Goal: Information Seeking & Learning: Learn about a topic

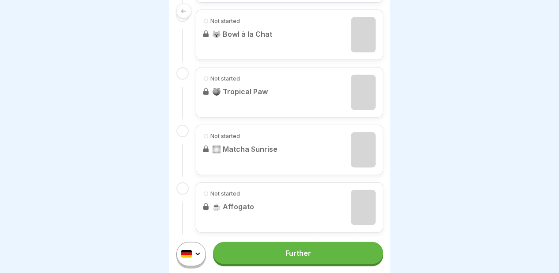
scroll to position [742, 0]
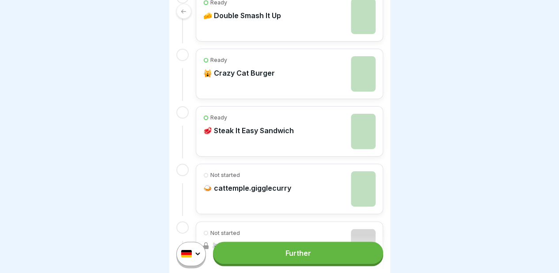
click at [305, 257] on font "Further" at bounding box center [298, 252] width 26 height 9
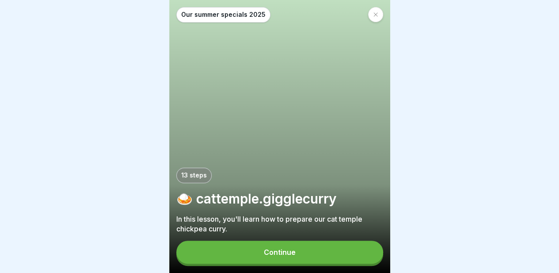
click at [290, 256] on font "Continue" at bounding box center [280, 252] width 32 height 9
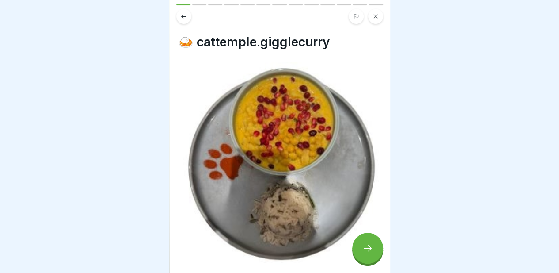
click at [361, 251] on div at bounding box center [367, 248] width 31 height 31
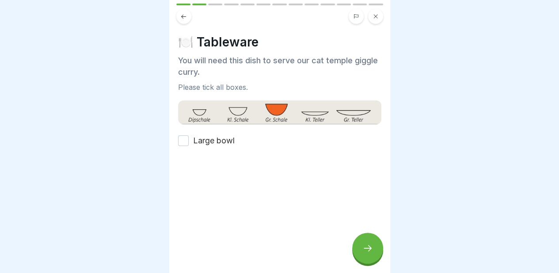
click at [217, 143] on font "Large bowl" at bounding box center [214, 140] width 42 height 9
click at [189, 143] on button "Large bowl" at bounding box center [183, 140] width 11 height 11
click at [363, 263] on div at bounding box center [367, 248] width 31 height 31
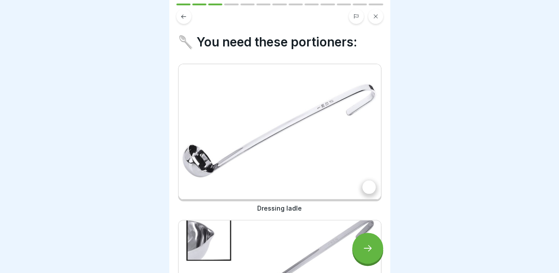
click at [363, 188] on div at bounding box center [369, 186] width 13 height 13
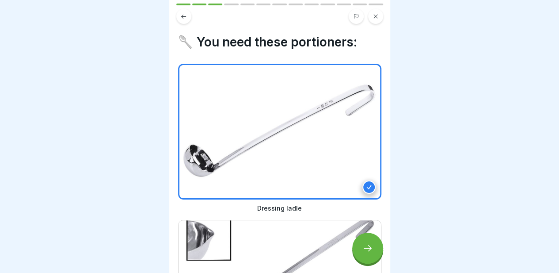
scroll to position [140, 0]
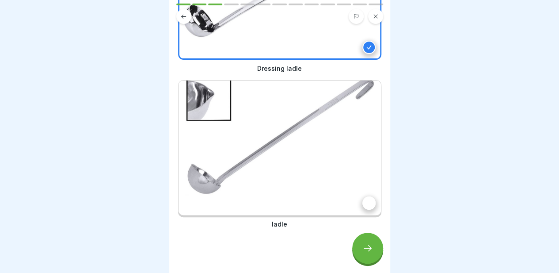
click at [364, 200] on div at bounding box center [369, 202] width 13 height 13
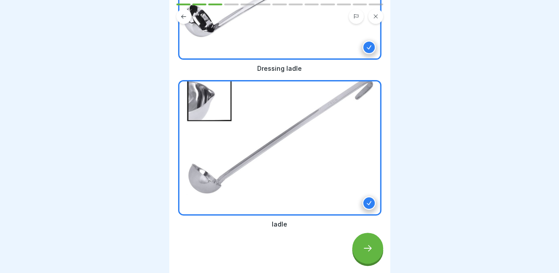
scroll to position [58, 0]
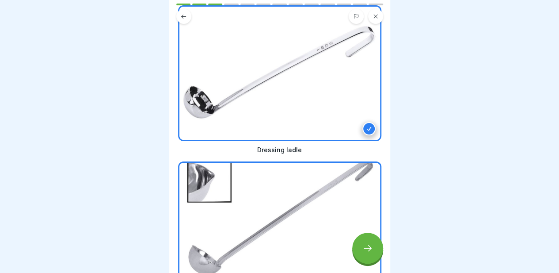
click at [370, 248] on div at bounding box center [367, 248] width 31 height 31
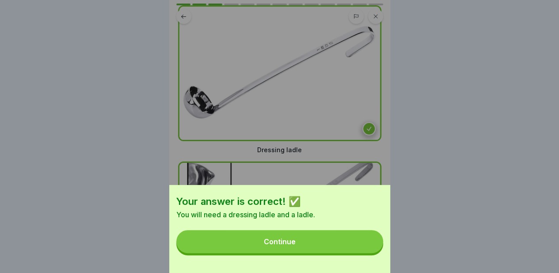
click at [331, 251] on button "Continue" at bounding box center [279, 241] width 207 height 23
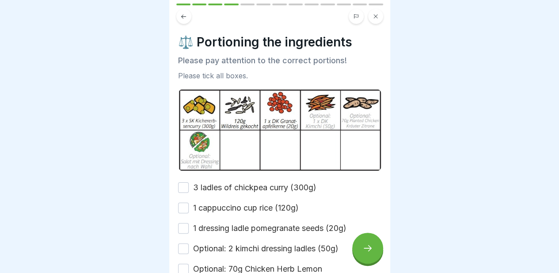
click at [244, 184] on font "3 ladles of chickpea curry (300g)" at bounding box center [254, 187] width 123 height 9
click at [189, 184] on button "3 ladles of chickpea curry (300g)" at bounding box center [183, 187] width 11 height 11
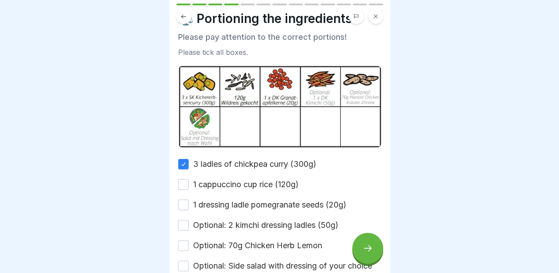
scroll to position [27, 0]
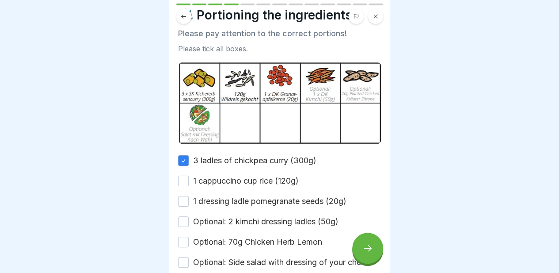
click at [231, 178] on font "1 cappuccino cup rice (120g)" at bounding box center [246, 180] width 106 height 9
click at [189, 178] on button "1 cappuccino cup rice (120g)" at bounding box center [183, 181] width 11 height 11
click at [218, 199] on font "1 dressing ladle pomegranate seeds (20g)" at bounding box center [269, 200] width 153 height 9
click at [189, 199] on button "1 dressing ladle pomegranate seeds (20g)" at bounding box center [183, 201] width 11 height 11
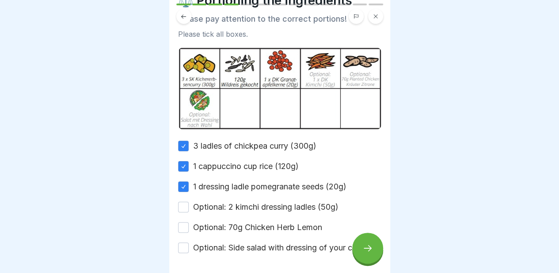
scroll to position [42, 0]
click at [212, 205] on font "Optional: 2 kimchi dressing ladles (50g)" at bounding box center [265, 206] width 145 height 9
click at [189, 205] on button "Optional: 2 kimchi dressing ladles (50g)" at bounding box center [183, 206] width 11 height 11
click at [204, 224] on font "Optional: 70g Chicken Herb Lemon" at bounding box center [257, 226] width 129 height 9
click at [189, 224] on button "Optional: 70g Chicken Herb Lemon" at bounding box center [183, 226] width 11 height 11
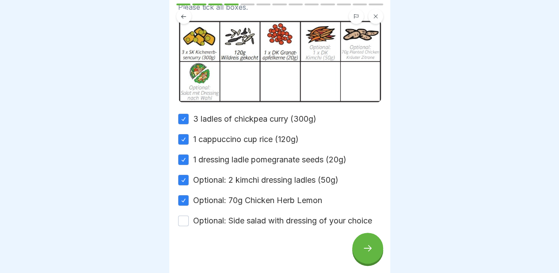
scroll to position [69, 0]
click at [200, 225] on font "Optional: Side salad with dressing of your choice" at bounding box center [282, 219] width 179 height 9
click at [189, 225] on button "Optional: Side salad with dressing of your choice" at bounding box center [183, 220] width 11 height 11
click at [369, 253] on icon at bounding box center [368, 248] width 11 height 11
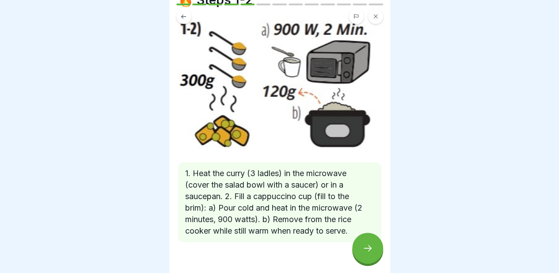
scroll to position [60, 0]
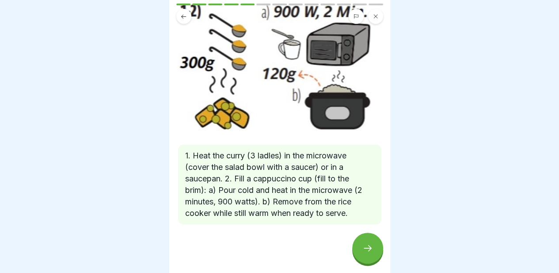
click at [365, 247] on div at bounding box center [367, 248] width 31 height 31
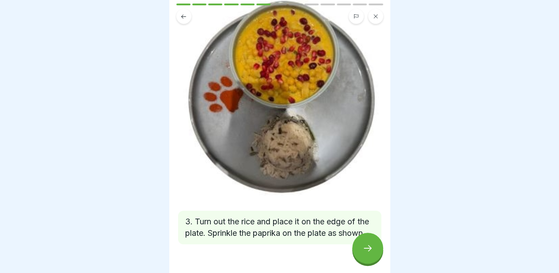
scroll to position [56, 0]
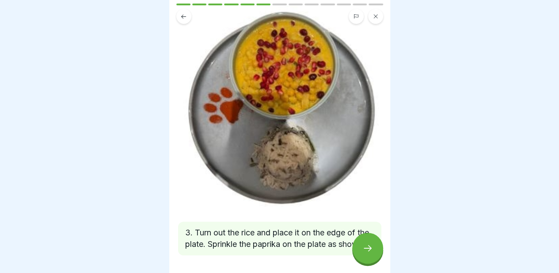
click at [179, 12] on button at bounding box center [183, 16] width 15 height 15
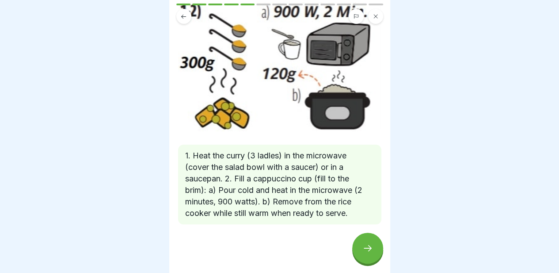
click at [363, 252] on icon at bounding box center [368, 248] width 11 height 11
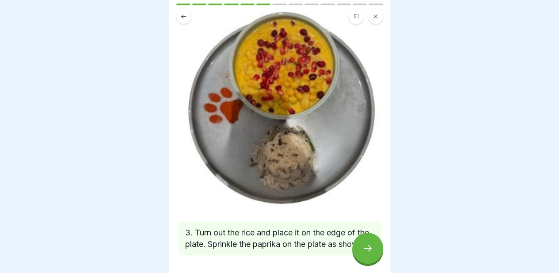
click at [363, 252] on icon at bounding box center [368, 248] width 11 height 11
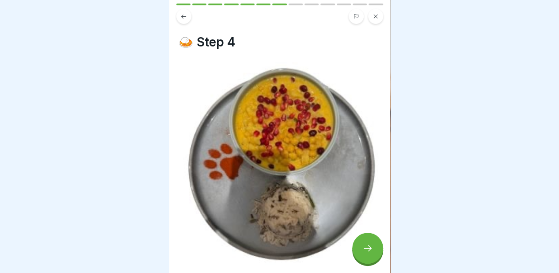
scroll to position [85, 0]
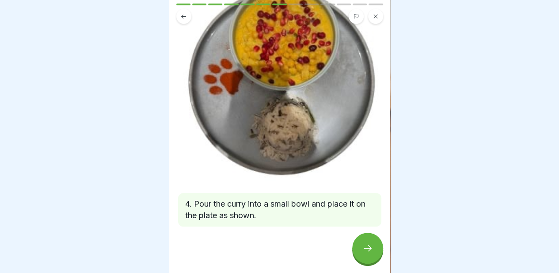
click at [366, 253] on icon at bounding box center [368, 248] width 11 height 11
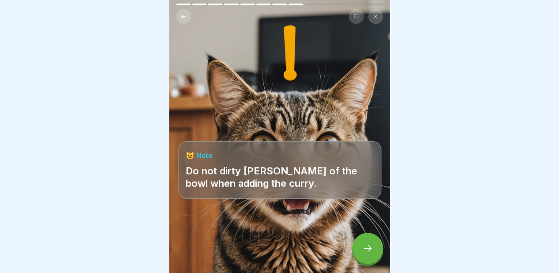
click at [366, 253] on icon at bounding box center [368, 248] width 11 height 11
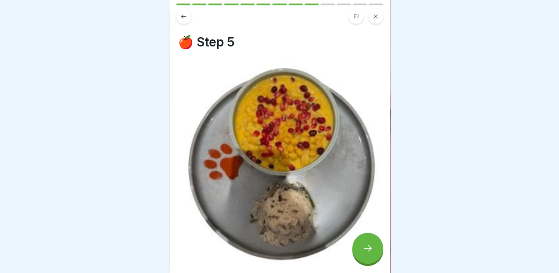
click at [181, 18] on icon at bounding box center [183, 16] width 7 height 7
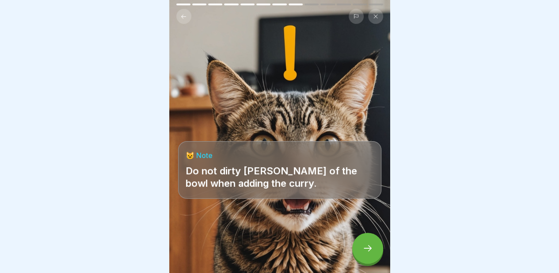
click at [366, 262] on div at bounding box center [367, 248] width 31 height 31
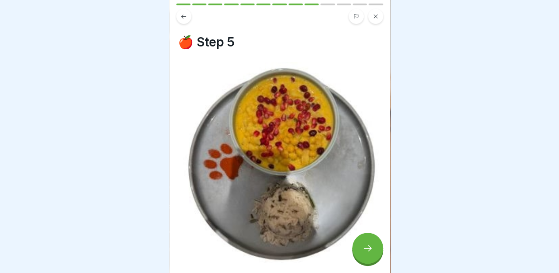
click at [366, 262] on div at bounding box center [367, 248] width 31 height 31
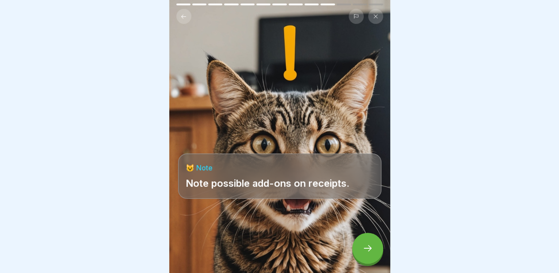
click at [366, 260] on div at bounding box center [367, 248] width 31 height 31
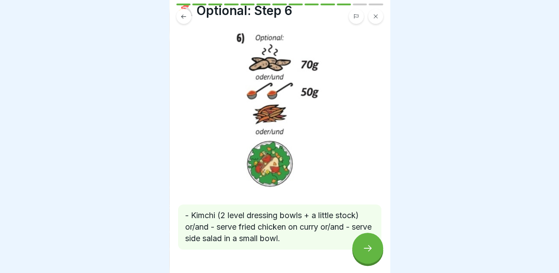
scroll to position [31, 0]
click at [363, 252] on icon at bounding box center [368, 248] width 11 height 11
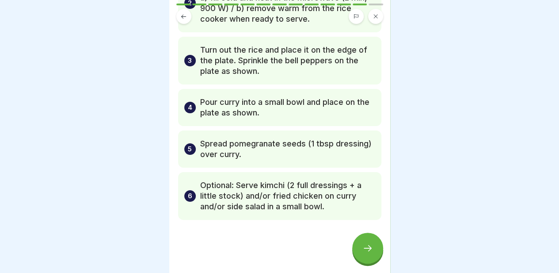
scroll to position [7, 0]
click at [363, 244] on icon at bounding box center [368, 248] width 11 height 11
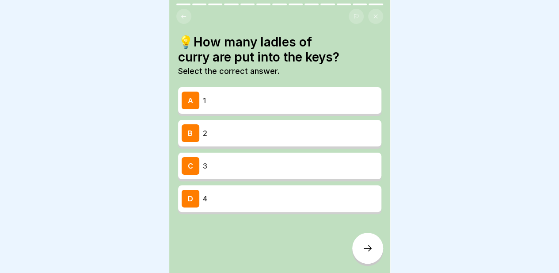
click at [253, 157] on div "C 3" at bounding box center [280, 166] width 196 height 18
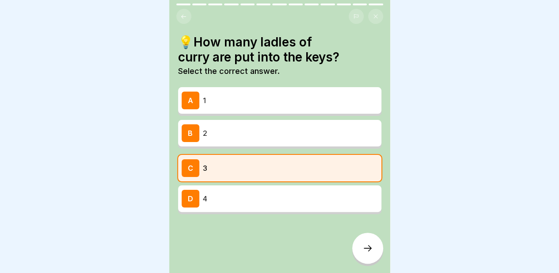
click at [282, 133] on div "B 2" at bounding box center [280, 133] width 196 height 18
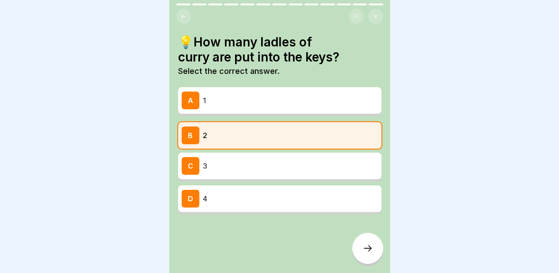
click at [183, 14] on button at bounding box center [183, 16] width 15 height 15
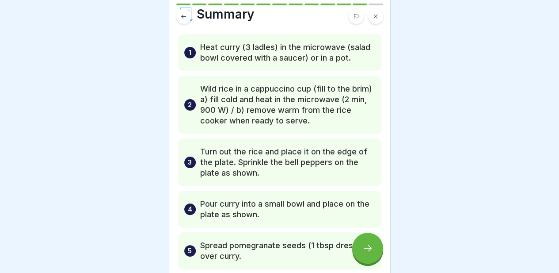
scroll to position [20, 0]
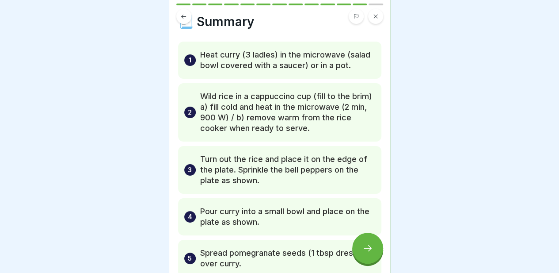
click at [364, 245] on icon at bounding box center [368, 248] width 11 height 11
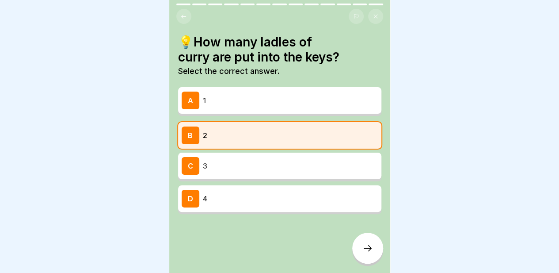
click at [265, 160] on p "3" at bounding box center [290, 165] width 175 height 11
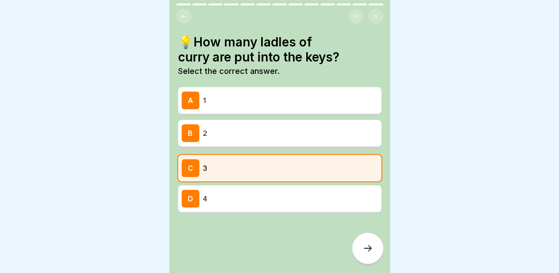
click at [265, 163] on p "3" at bounding box center [290, 168] width 175 height 11
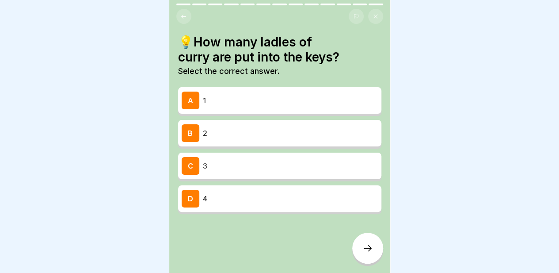
click at [294, 160] on p "3" at bounding box center [290, 165] width 175 height 11
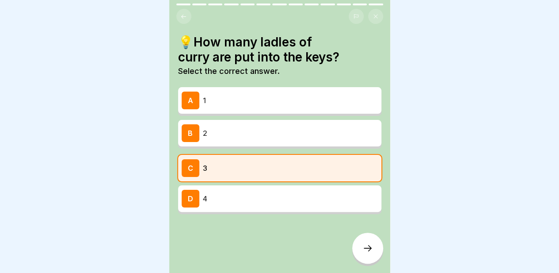
click at [371, 247] on icon at bounding box center [368, 248] width 11 height 11
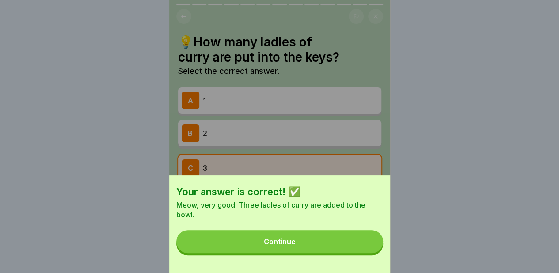
click at [317, 251] on button "Continue" at bounding box center [279, 241] width 207 height 23
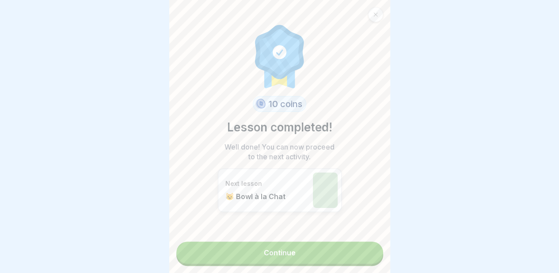
click at [283, 248] on font "Continue" at bounding box center [280, 252] width 32 height 9
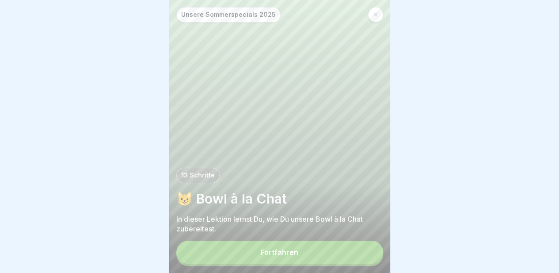
scroll to position [7, 0]
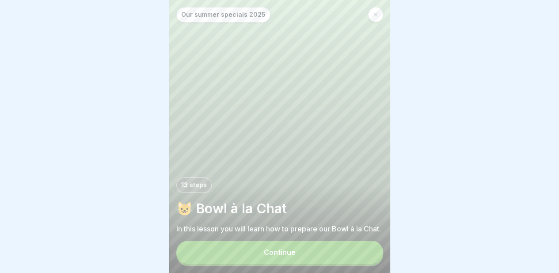
click at [415, 169] on div at bounding box center [279, 136] width 559 height 273
click at [286, 251] on font "Continue" at bounding box center [280, 252] width 32 height 9
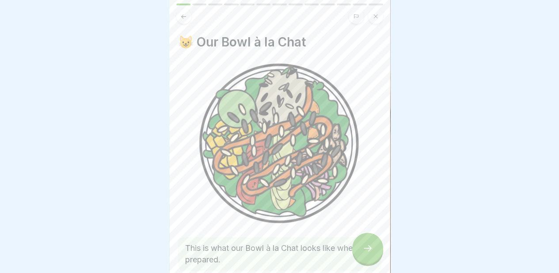
scroll to position [45, 0]
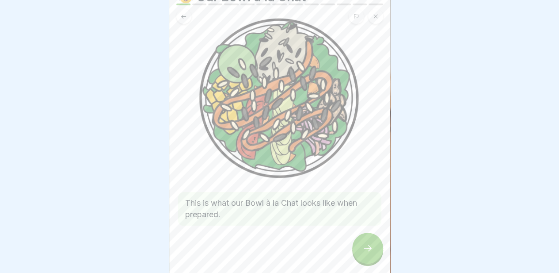
click at [365, 245] on icon at bounding box center [368, 248] width 11 height 11
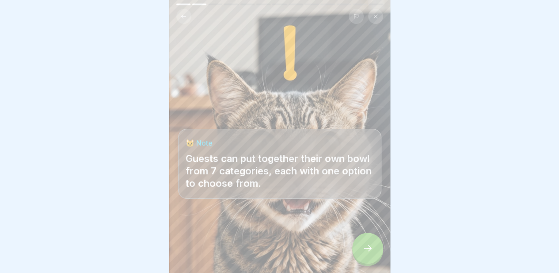
click at [377, 246] on div at bounding box center [367, 248] width 31 height 31
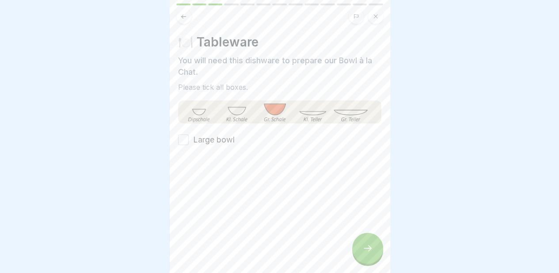
click at [228, 135] on font "Large bowl" at bounding box center [214, 139] width 42 height 9
click at [189, 134] on button "Large bowl" at bounding box center [183, 139] width 11 height 11
click at [362, 241] on div at bounding box center [367, 248] width 31 height 31
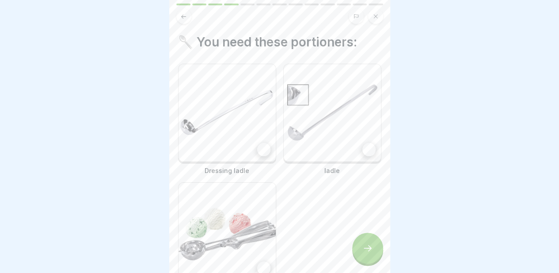
click at [262, 143] on div at bounding box center [263, 149] width 13 height 13
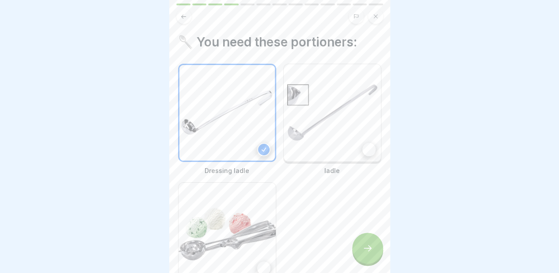
click at [363, 143] on div at bounding box center [369, 149] width 13 height 13
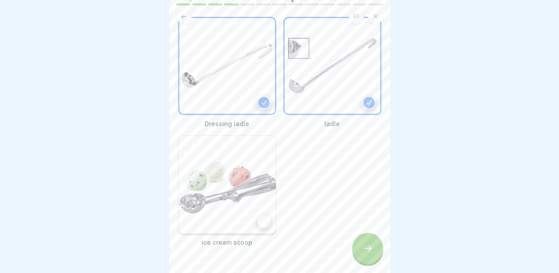
scroll to position [67, 0]
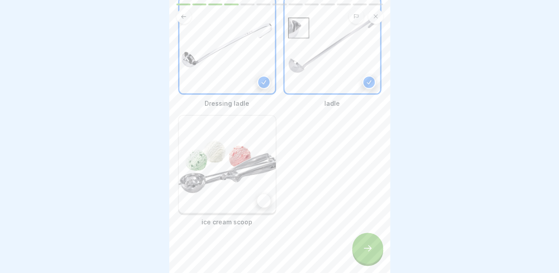
click at [261, 194] on div at bounding box center [263, 200] width 13 height 13
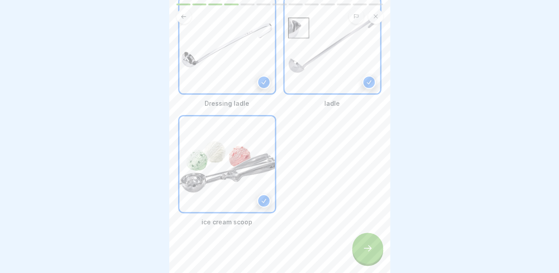
click at [375, 252] on div at bounding box center [367, 248] width 31 height 31
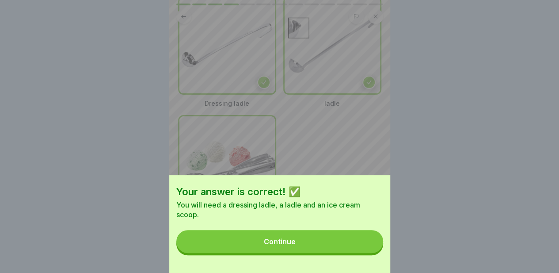
click at [333, 240] on button "Continue" at bounding box center [279, 241] width 207 height 23
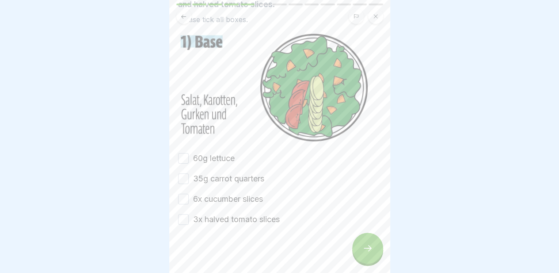
scroll to position [69, 0]
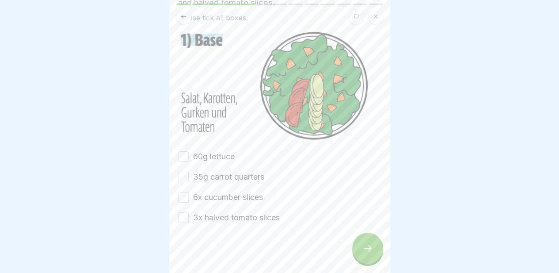
click at [225, 152] on font "60g lettuce" at bounding box center [214, 156] width 42 height 9
click at [189, 151] on button "60g lettuce" at bounding box center [183, 156] width 11 height 11
click at [229, 172] on font "35g carrot quarters" at bounding box center [228, 176] width 71 height 9
click at [189, 172] on button "35g carrot quarters" at bounding box center [183, 177] width 11 height 11
click at [231, 192] on font "6x cucumber slices" at bounding box center [228, 196] width 70 height 9
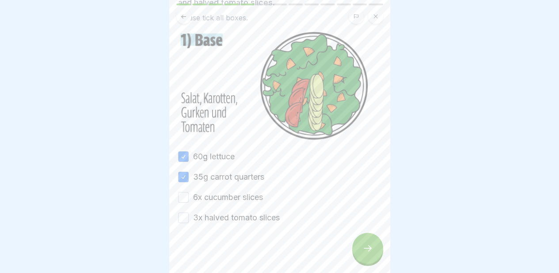
click at [189, 192] on button "6x cucumber slices" at bounding box center [183, 197] width 11 height 11
click at [236, 213] on font "3x halved tomato slices" at bounding box center [236, 217] width 87 height 9
click at [189, 212] on button "3x halved tomato slices" at bounding box center [183, 217] width 11 height 11
click at [363, 249] on icon at bounding box center [368, 248] width 11 height 11
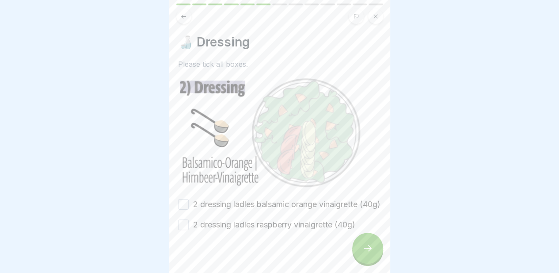
click at [304, 199] on font "2 dressing ladles balsamic orange vinaigrette (40g)" at bounding box center [286, 203] width 187 height 9
click at [189, 199] on button "2 dressing ladles balsamic orange vinaigrette (40g)" at bounding box center [183, 204] width 11 height 11
click at [309, 226] on font "2 dressing ladles raspberry vinaigrette (40g)" at bounding box center [274, 224] width 162 height 9
click at [189, 226] on button "2 dressing ladles raspberry vinaigrette (40g)" at bounding box center [183, 224] width 11 height 11
click at [360, 251] on div at bounding box center [367, 248] width 31 height 31
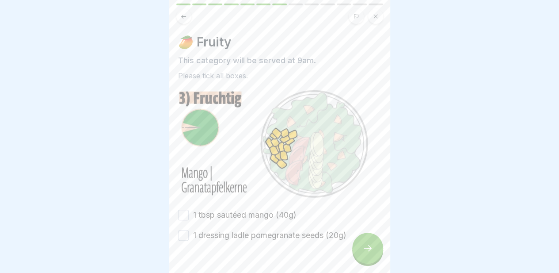
click at [266, 210] on font "1 tbsp sautéed mango (40g)" at bounding box center [244, 214] width 103 height 9
click at [189, 210] on button "1 tbsp sautéed mango (40g)" at bounding box center [183, 215] width 11 height 11
click at [273, 230] on font "1 dressing ladle pomegranate seeds (20g)" at bounding box center [269, 234] width 153 height 9
click at [189, 230] on button "1 dressing ladle pomegranate seeds (20g)" at bounding box center [183, 235] width 11 height 11
click at [367, 258] on div at bounding box center [367, 248] width 31 height 31
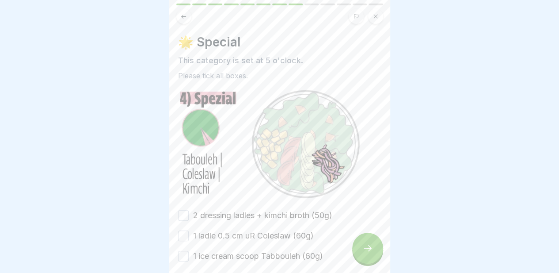
scroll to position [38, 0]
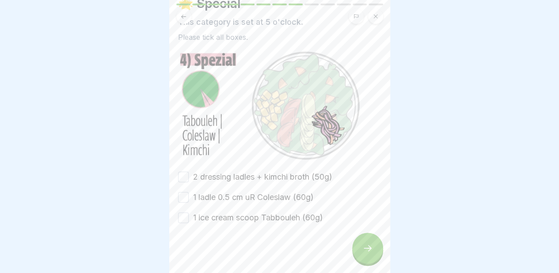
click at [185, 172] on button "2 dressing ladles + kimchi broth (50g)" at bounding box center [183, 177] width 11 height 11
click at [184, 192] on button "1 ladle 0.5 cm uR Coleslaw (60g)" at bounding box center [183, 197] width 11 height 11
click at [188, 212] on button "1 ice cream scoop Tabbouleh (60g)" at bounding box center [183, 217] width 11 height 11
click at [374, 245] on div at bounding box center [367, 248] width 31 height 31
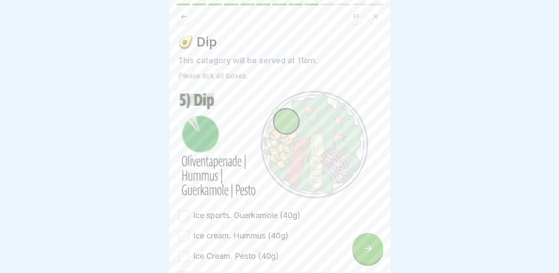
scroll to position [59, 0]
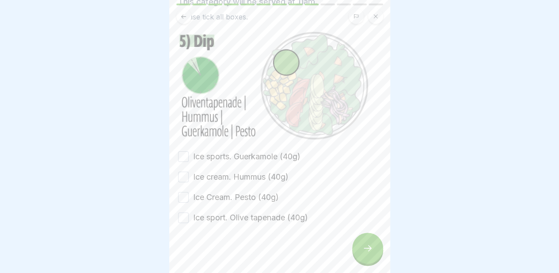
click at [182, 151] on button "Ice sports. Guerkamole (40g)" at bounding box center [183, 156] width 11 height 11
click at [183, 172] on button "Ice cream. Hummus (40g)" at bounding box center [183, 177] width 11 height 11
click at [182, 192] on button "Ice Cream. Pesto (40g)" at bounding box center [183, 197] width 11 height 11
click at [180, 212] on button "Ice sport. Olive tapenade (40g)" at bounding box center [183, 217] width 11 height 11
click at [367, 252] on icon at bounding box center [368, 248] width 11 height 11
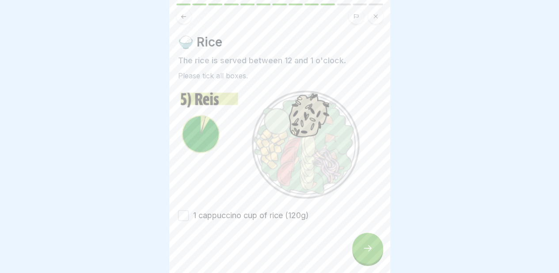
click at [240, 210] on font "1 cappuccino cup of rice (120g)" at bounding box center [251, 214] width 116 height 9
click at [189, 210] on button "1 cappuccino cup of rice (120g)" at bounding box center [183, 215] width 11 height 11
click at [372, 251] on icon at bounding box center [368, 248] width 11 height 11
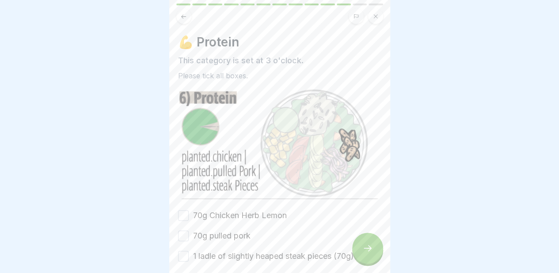
scroll to position [36, 0]
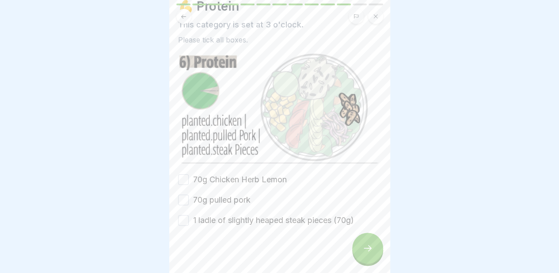
click at [233, 175] on font "70g Chicken Herb Lemon" at bounding box center [240, 179] width 94 height 9
click at [189, 174] on button "70g Chicken Herb Lemon" at bounding box center [183, 179] width 11 height 11
click at [220, 195] on font "70g pulled pork" at bounding box center [221, 199] width 57 height 9
click at [189, 195] on button "70g pulled pork" at bounding box center [183, 200] width 11 height 11
click at [218, 215] on font "1 ladle of slightly heaped steak pieces (70g)" at bounding box center [273, 219] width 161 height 9
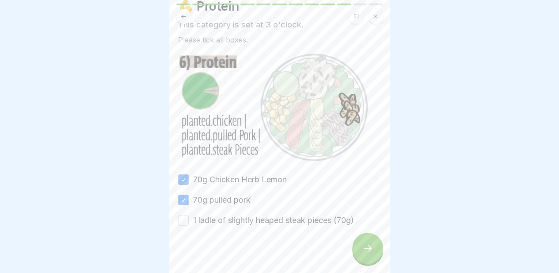
click at [189, 215] on button "1 ladle of slightly heaped steak pieces (70g)" at bounding box center [183, 220] width 11 height 11
click at [364, 252] on icon at bounding box center [368, 248] width 11 height 11
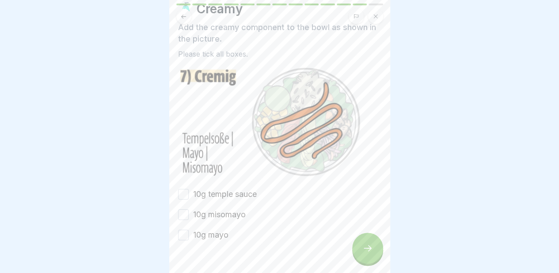
scroll to position [37, 0]
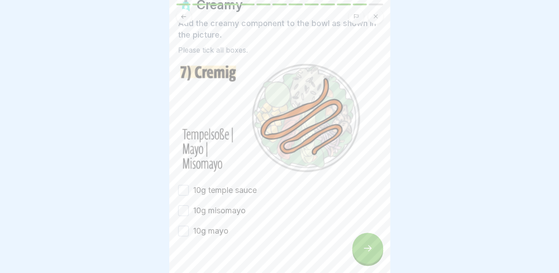
click at [227, 185] on font "10g temple sauce" at bounding box center [225, 189] width 64 height 9
click at [189, 185] on button "10g temple sauce" at bounding box center [183, 190] width 11 height 11
click at [221, 206] on font "10g misomayo" at bounding box center [219, 210] width 53 height 9
click at [189, 205] on button "10g misomayo" at bounding box center [183, 210] width 11 height 11
click at [218, 226] on font "10g mayo" at bounding box center [210, 230] width 35 height 9
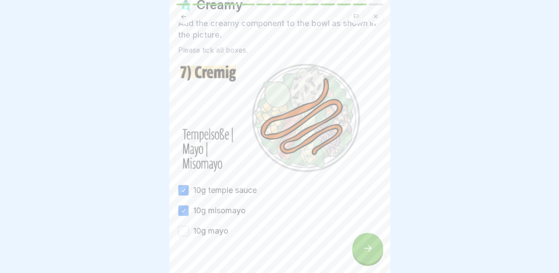
click at [189, 225] on button "10g mayo" at bounding box center [183, 230] width 11 height 11
click at [368, 246] on icon at bounding box center [368, 248] width 11 height 11
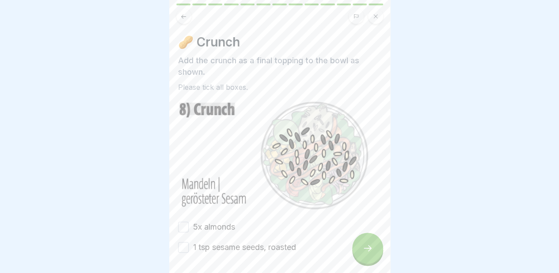
scroll to position [30, 0]
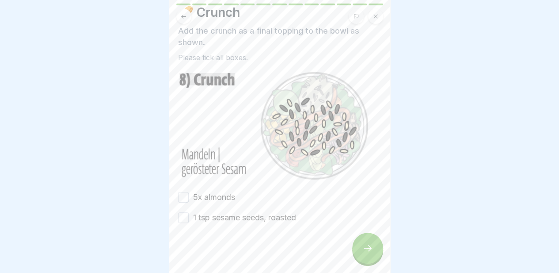
click at [213, 192] on font "5x almonds" at bounding box center [214, 196] width 42 height 9
click at [189, 192] on button "5x almonds" at bounding box center [183, 197] width 11 height 11
click at [212, 213] on font "1 tsp sesame seeds, roasted" at bounding box center [244, 217] width 103 height 9
click at [189, 212] on button "1 tsp sesame seeds, roasted" at bounding box center [183, 217] width 11 height 11
click at [363, 246] on icon at bounding box center [368, 248] width 11 height 11
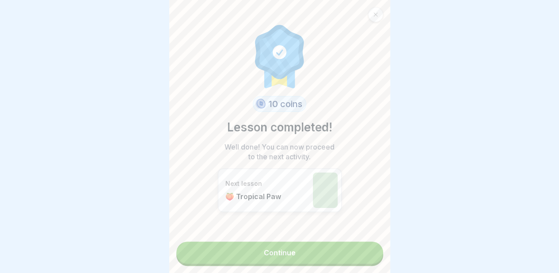
click at [282, 248] on font "Continue" at bounding box center [280, 252] width 32 height 9
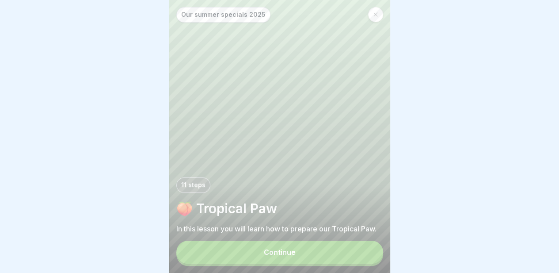
scroll to position [7, 0]
click at [288, 247] on button "Continue" at bounding box center [279, 251] width 207 height 23
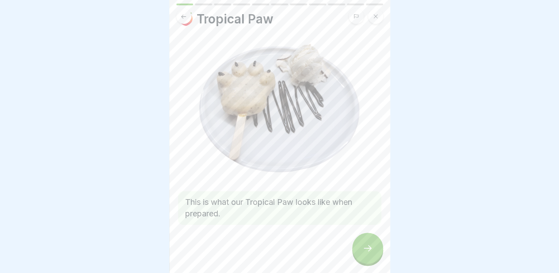
scroll to position [23, 0]
click at [359, 250] on div at bounding box center [367, 248] width 31 height 31
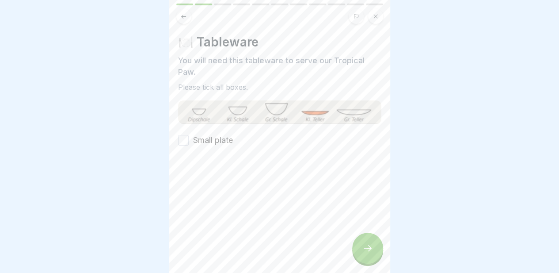
click at [229, 146] on div at bounding box center [279, 172] width 203 height 53
click at [225, 135] on font "Small plate" at bounding box center [213, 139] width 40 height 9
click at [189, 135] on button "Small plate" at bounding box center [183, 140] width 11 height 11
click at [368, 239] on div at bounding box center [367, 248] width 31 height 31
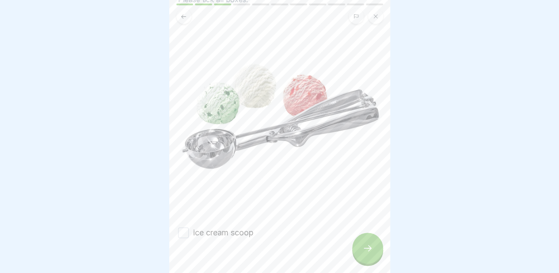
scroll to position [88, 0]
click at [219, 227] on font "ice cream scoop" at bounding box center [223, 231] width 61 height 9
click at [189, 227] on button "ice cream scoop" at bounding box center [183, 232] width 11 height 11
click at [368, 251] on icon at bounding box center [368, 248] width 11 height 11
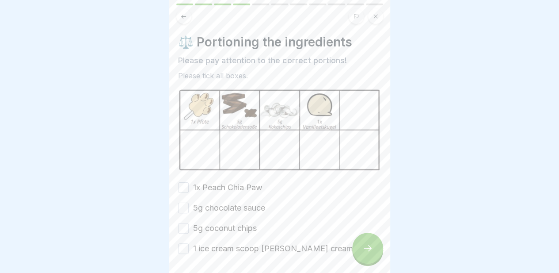
click at [234, 183] on font "1x Peach Chia Paw" at bounding box center [227, 187] width 69 height 9
click at [189, 182] on button "1x Peach Chia Paw" at bounding box center [183, 187] width 11 height 11
click at [228, 203] on font "5g chocolate sauce" at bounding box center [229, 207] width 72 height 9
click at [189, 202] on button "5g chocolate sauce" at bounding box center [183, 207] width 11 height 11
click at [224, 223] on font "5g coconut chips" at bounding box center [225, 227] width 64 height 9
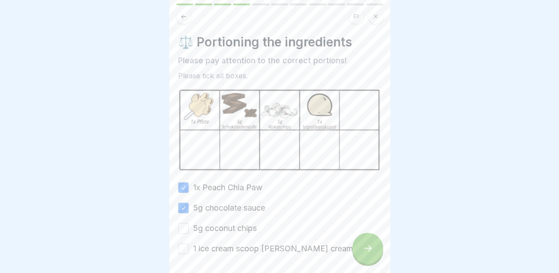
click at [189, 223] on button "5g coconut chips" at bounding box center [183, 228] width 11 height 11
click at [224, 244] on font "1 ice cream scoop vanilla ice cream (40g)" at bounding box center [284, 248] width 183 height 9
click at [189, 243] on button "1 ice cream scoop vanilla ice cream (40g)" at bounding box center [183, 248] width 11 height 11
click at [359, 250] on div at bounding box center [367, 248] width 31 height 31
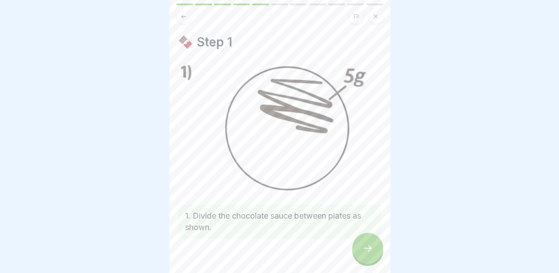
scroll to position [13, 0]
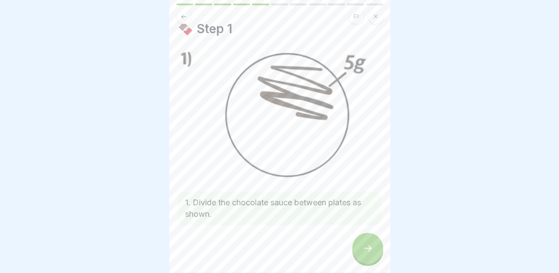
click at [367, 245] on icon at bounding box center [368, 248] width 11 height 11
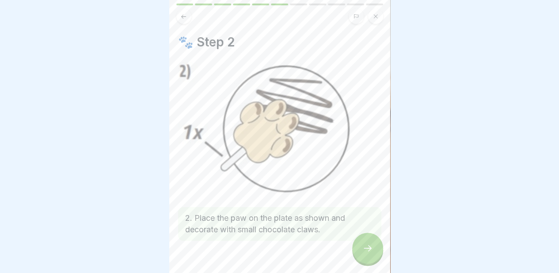
click at [370, 248] on icon at bounding box center [368, 248] width 11 height 11
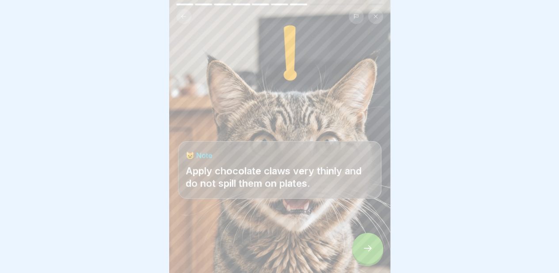
click at [370, 248] on icon at bounding box center [368, 248] width 11 height 11
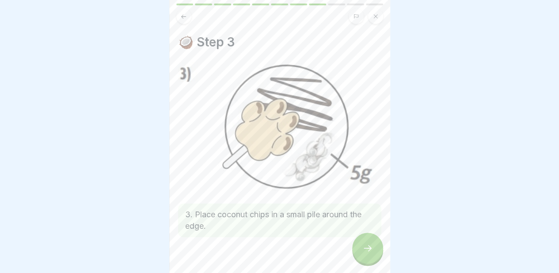
click at [370, 248] on icon at bounding box center [368, 248] width 11 height 11
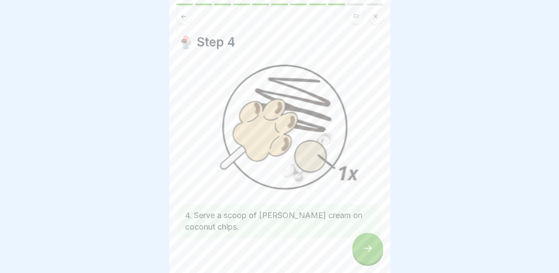
click at [370, 248] on icon at bounding box center [368, 248] width 11 height 11
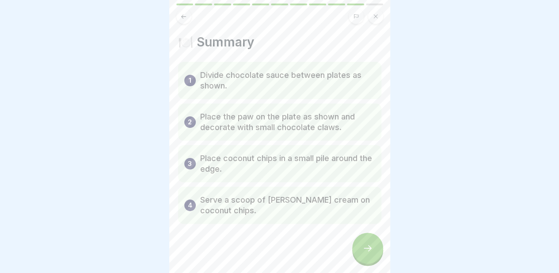
click at [370, 248] on icon at bounding box center [368, 248] width 11 height 11
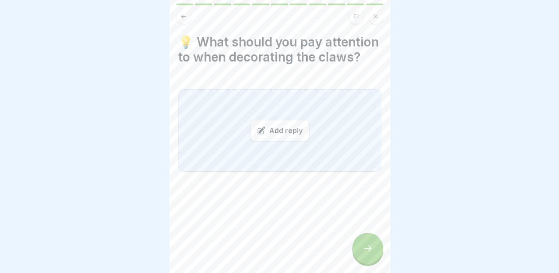
click at [364, 253] on icon at bounding box center [368, 248] width 11 height 11
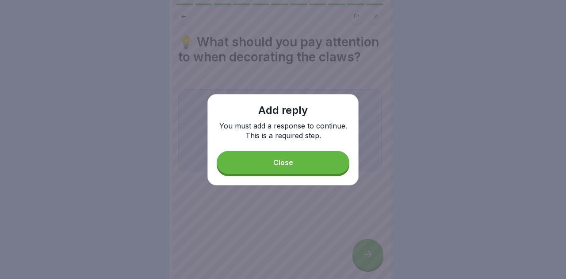
click at [301, 161] on button "Close" at bounding box center [283, 162] width 133 height 23
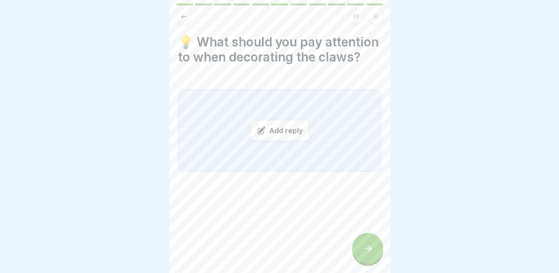
click at [183, 16] on icon at bounding box center [183, 16] width 7 height 7
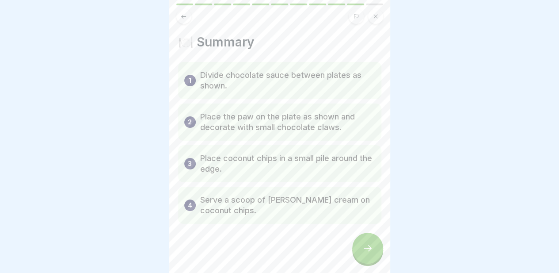
click at [362, 257] on div at bounding box center [367, 248] width 31 height 31
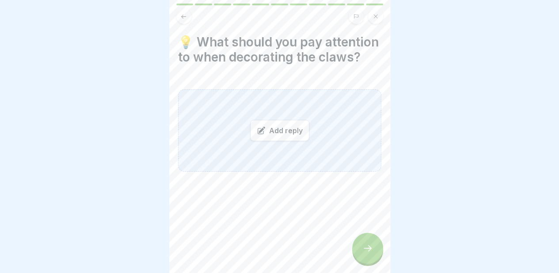
click at [187, 16] on button at bounding box center [183, 16] width 15 height 15
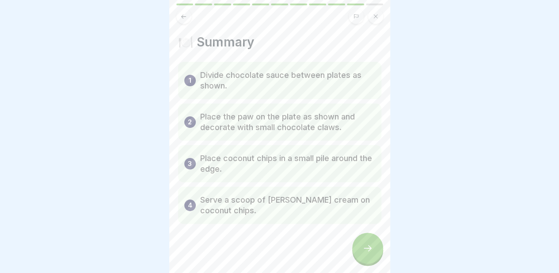
click at [187, 16] on button at bounding box center [183, 16] width 15 height 15
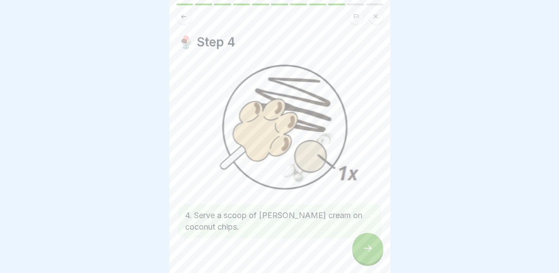
click at [187, 16] on button at bounding box center [183, 16] width 15 height 15
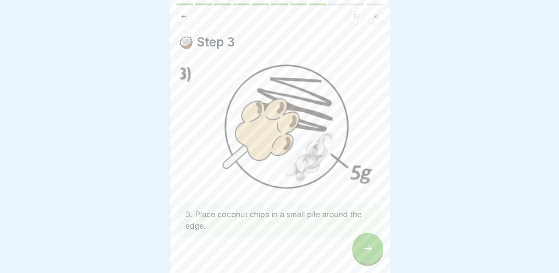
click at [187, 16] on button at bounding box center [183, 16] width 15 height 15
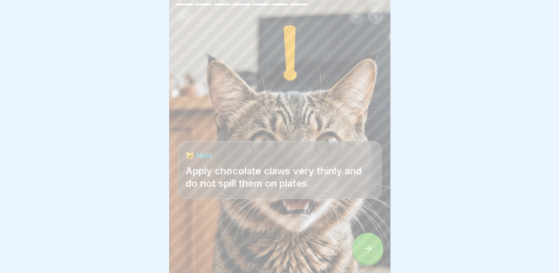
click at [367, 248] on div at bounding box center [367, 248] width 31 height 31
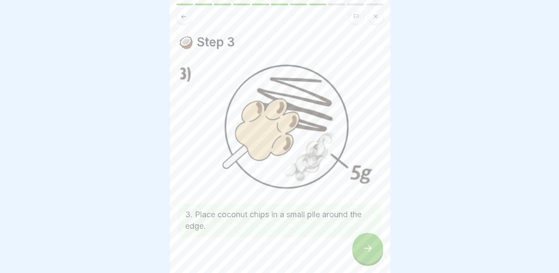
click at [367, 248] on div at bounding box center [367, 248] width 31 height 31
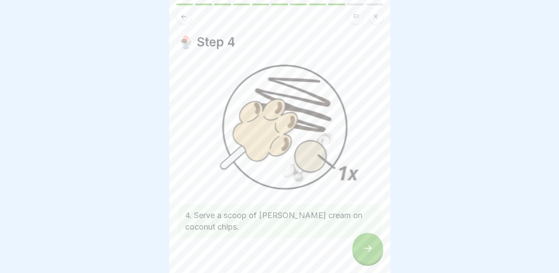
click at [367, 248] on div at bounding box center [367, 248] width 31 height 31
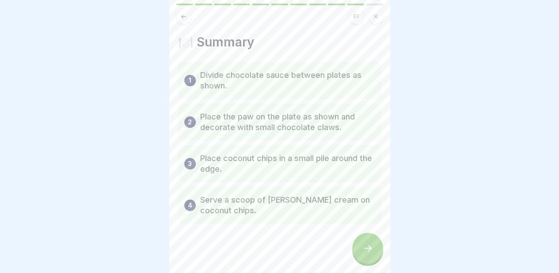
click at [367, 248] on div at bounding box center [367, 248] width 31 height 31
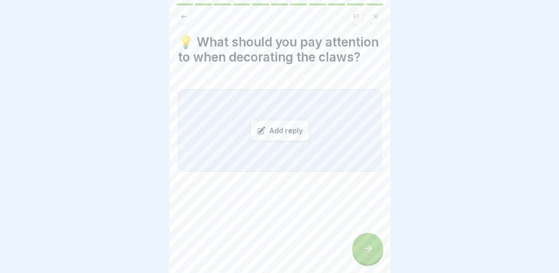
click at [279, 135] on font "Add reply" at bounding box center [286, 130] width 34 height 9
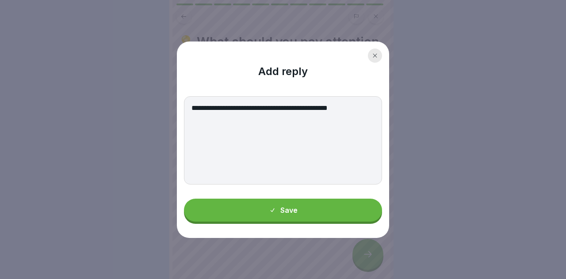
click at [228, 111] on textarea "**********" at bounding box center [283, 140] width 198 height 88
type textarea "**********"
click at [298, 203] on button "Save" at bounding box center [283, 210] width 198 height 23
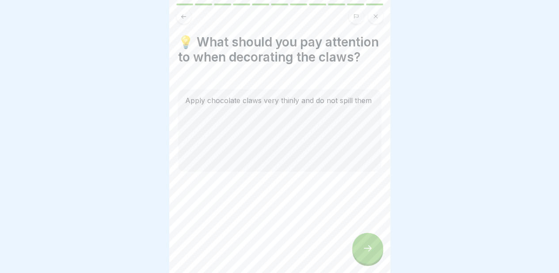
click at [366, 253] on icon at bounding box center [368, 248] width 11 height 11
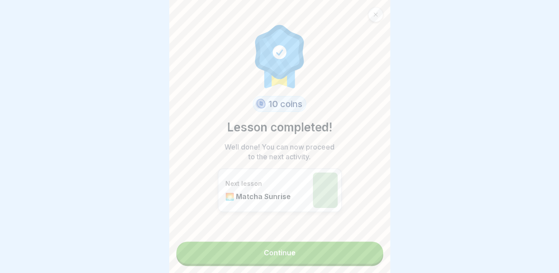
click at [289, 256] on font "Continue" at bounding box center [280, 252] width 32 height 9
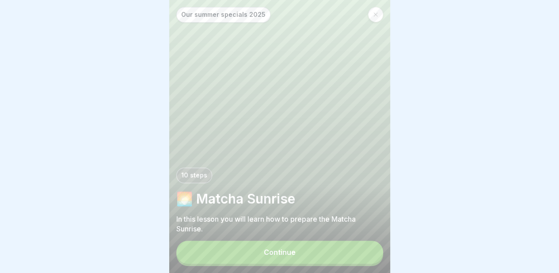
scroll to position [7, 0]
click at [284, 249] on font "Continue" at bounding box center [280, 252] width 32 height 9
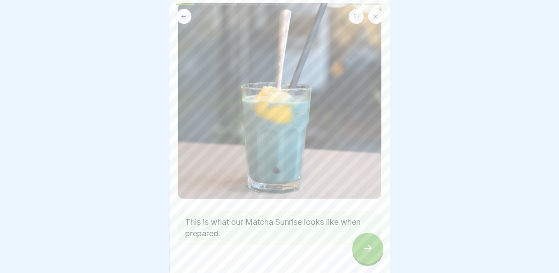
scroll to position [77, 0]
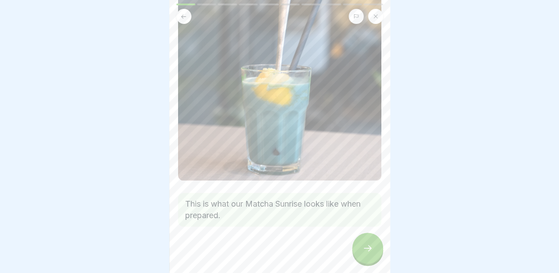
click at [360, 247] on div at bounding box center [367, 248] width 31 height 31
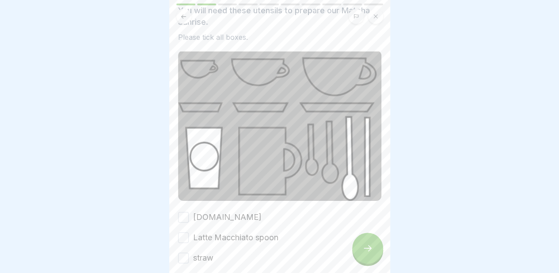
scroll to position [51, 0]
click at [219, 211] on font "cattemple.glass" at bounding box center [227, 215] width 69 height 9
click at [189, 210] on button "cattemple.glass" at bounding box center [183, 215] width 11 height 11
click at [210, 231] on font "Latte Macchiato spoon" at bounding box center [235, 235] width 85 height 9
click at [189, 231] on button "Latte Macchiato spoon" at bounding box center [183, 236] width 11 height 11
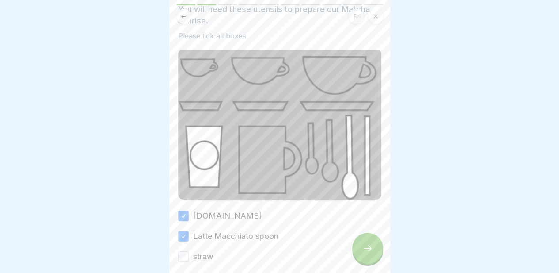
click at [204, 252] on font "straw" at bounding box center [203, 256] width 20 height 9
click at [189, 251] on button "straw" at bounding box center [183, 256] width 11 height 11
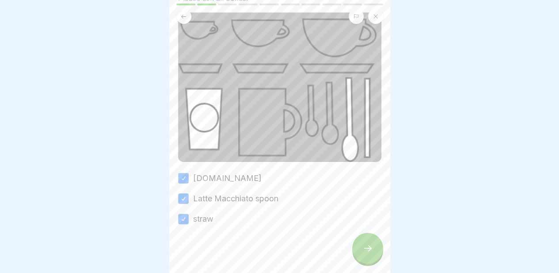
click at [363, 252] on icon at bounding box center [368, 248] width 11 height 11
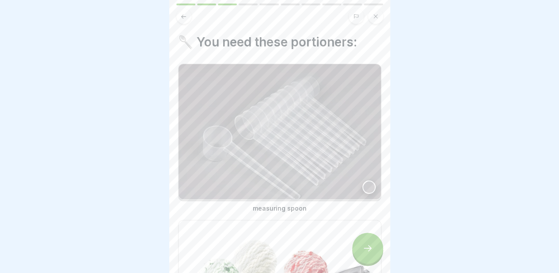
scroll to position [21, 0]
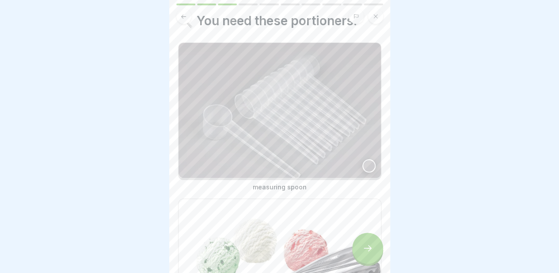
click at [363, 159] on div at bounding box center [369, 165] width 13 height 13
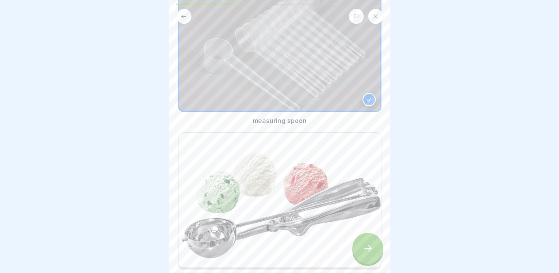
scroll to position [140, 0]
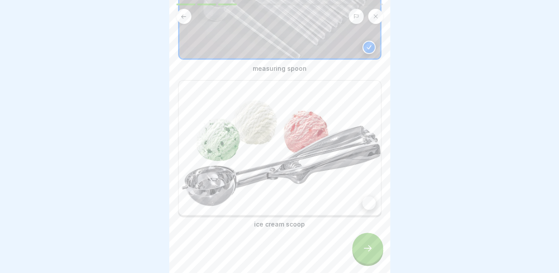
click at [363, 196] on div at bounding box center [369, 202] width 13 height 13
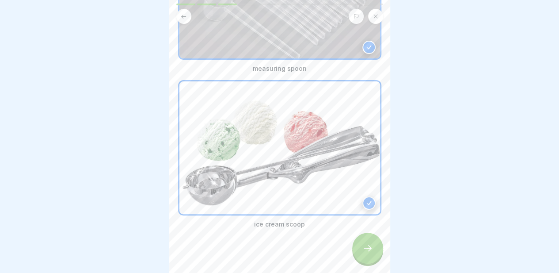
click at [368, 255] on div at bounding box center [367, 248] width 31 height 31
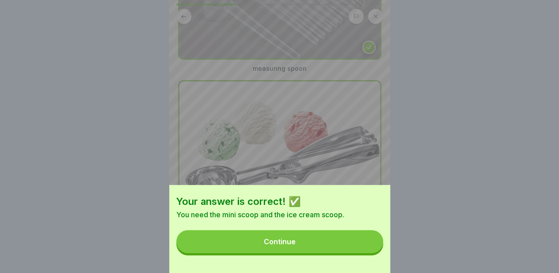
click at [309, 250] on button "Continue" at bounding box center [279, 241] width 207 height 23
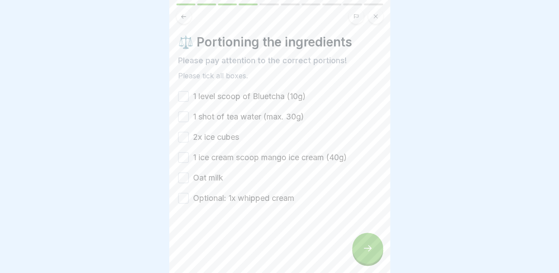
click at [254, 92] on font "1 level scoop of Bluetcha (10g)" at bounding box center [249, 96] width 113 height 9
click at [189, 91] on button "1 level scoop of Bluetcha (10g)" at bounding box center [183, 96] width 11 height 11
click at [230, 112] on font "1 shot of tea water (max. 30g)" at bounding box center [248, 116] width 111 height 9
click at [189, 111] on button "1 shot of tea water (max. 30g)" at bounding box center [183, 116] width 11 height 11
click at [218, 132] on font "2x ice cubes" at bounding box center [216, 136] width 46 height 9
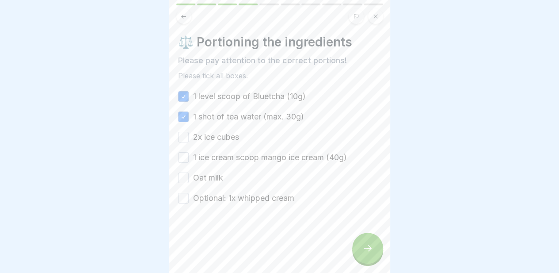
click at [189, 132] on button "2x ice cubes" at bounding box center [183, 137] width 11 height 11
click at [214, 154] on font "1 ice cream scoop mango ice cream (40g)" at bounding box center [270, 157] width 154 height 9
click at [189, 154] on button "1 ice cream scoop mango ice cream (40g)" at bounding box center [183, 157] width 11 height 11
click at [207, 173] on font "Oat milk" at bounding box center [208, 177] width 30 height 9
click at [189, 172] on button "Oat milk" at bounding box center [183, 177] width 11 height 11
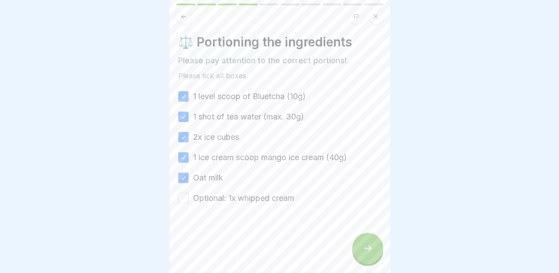
click at [211, 193] on font "Optional: 1x whipped cream" at bounding box center [243, 197] width 101 height 9
click at [189, 193] on button "Optional: 1x whipped cream" at bounding box center [183, 198] width 11 height 11
click at [365, 248] on icon at bounding box center [368, 248] width 11 height 11
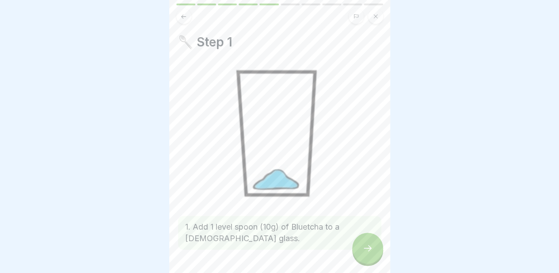
click at [365, 248] on icon at bounding box center [368, 248] width 11 height 11
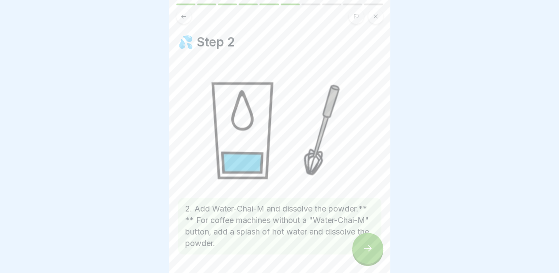
click at [365, 248] on icon at bounding box center [368, 248] width 11 height 11
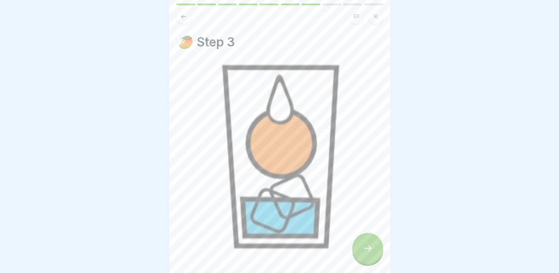
click at [365, 248] on icon at bounding box center [368, 248] width 11 height 11
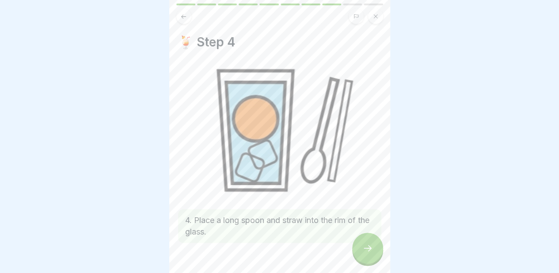
click at [365, 248] on icon at bounding box center [368, 248] width 11 height 11
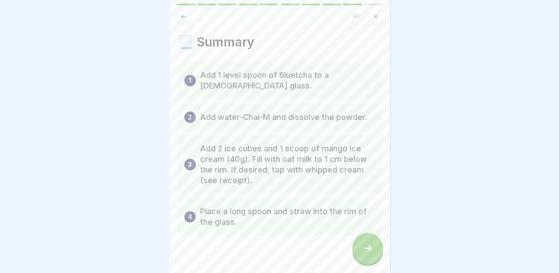
click at [365, 248] on icon at bounding box center [368, 248] width 11 height 11
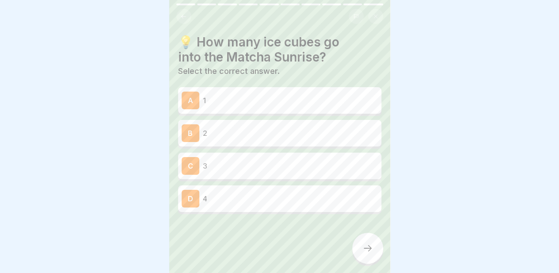
click at [279, 166] on div "C 3" at bounding box center [280, 166] width 196 height 18
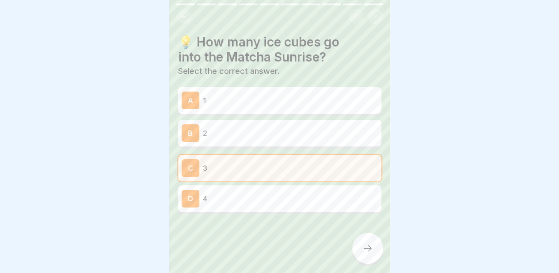
click at [365, 246] on icon at bounding box center [368, 248] width 11 height 11
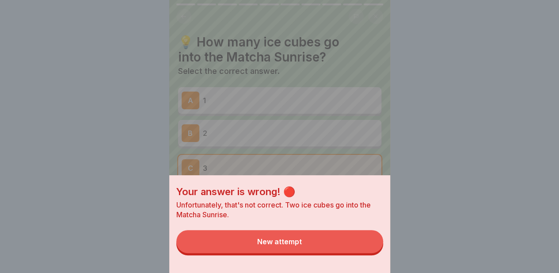
click at [321, 250] on button "New attempt" at bounding box center [279, 241] width 207 height 23
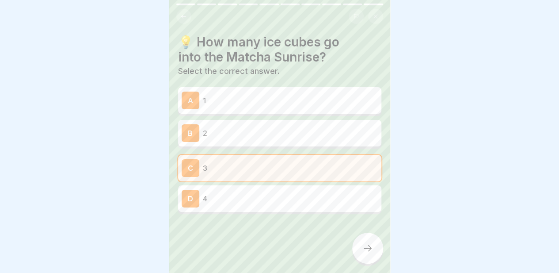
click at [286, 134] on div "B 2" at bounding box center [280, 133] width 196 height 18
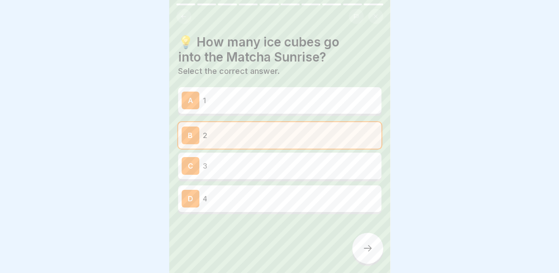
click at [366, 249] on icon at bounding box center [368, 248] width 11 height 11
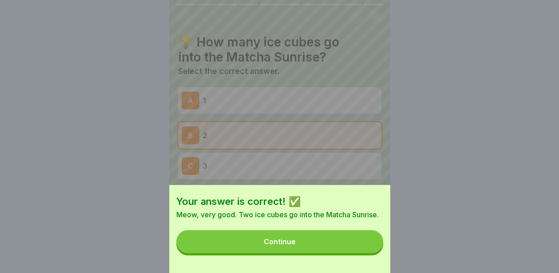
click at [313, 253] on button "Continue" at bounding box center [279, 241] width 207 height 23
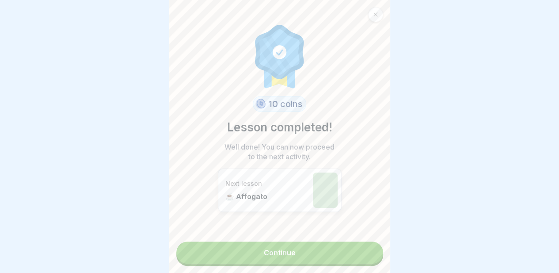
click at [292, 245] on link "Continue" at bounding box center [279, 252] width 207 height 22
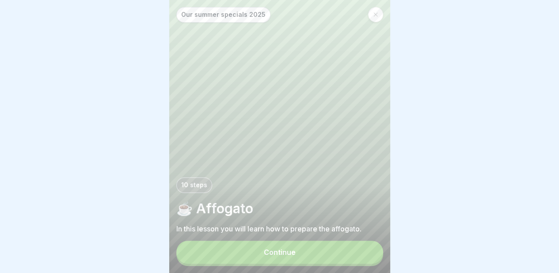
scroll to position [7, 0]
click at [278, 258] on button "Continue" at bounding box center [279, 251] width 207 height 23
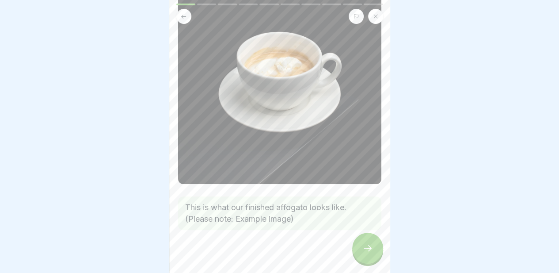
scroll to position [85, 0]
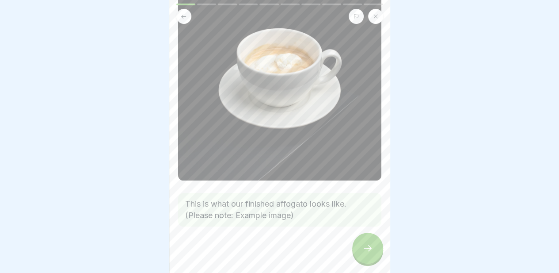
click at [366, 245] on icon at bounding box center [368, 248] width 11 height 11
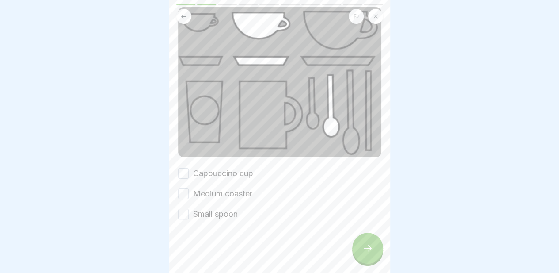
scroll to position [88, 0]
click at [240, 168] on font "Cappuccino cup" at bounding box center [223, 172] width 60 height 9
click at [189, 168] on button "Cappuccino cup" at bounding box center [183, 173] width 11 height 11
click at [218, 191] on font "Medium coaster" at bounding box center [222, 193] width 59 height 9
click at [189, 191] on button "Medium coaster" at bounding box center [183, 193] width 11 height 11
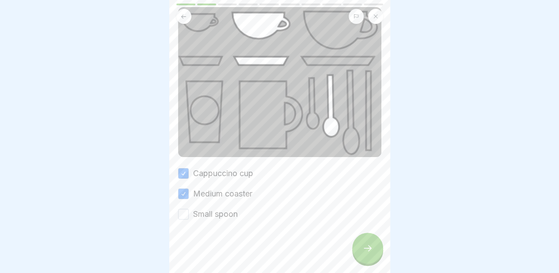
click at [209, 209] on font "Small spoon" at bounding box center [215, 213] width 45 height 9
click at [189, 209] on button "Small spoon" at bounding box center [183, 214] width 11 height 11
click at [366, 252] on icon at bounding box center [368, 248] width 11 height 11
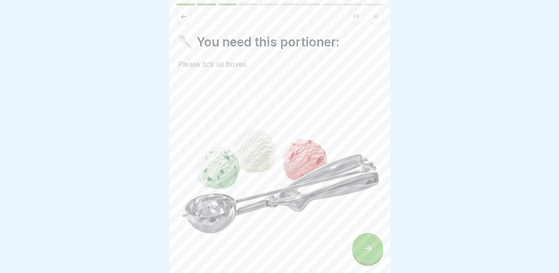
scroll to position [76, 0]
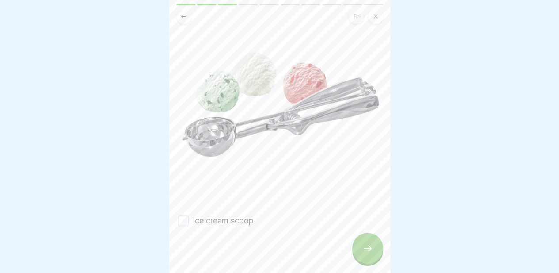
click at [250, 216] on font "ice cream scoop" at bounding box center [223, 220] width 61 height 9
click at [189, 215] on button "ice cream scoop" at bounding box center [183, 220] width 11 height 11
click at [365, 257] on div at bounding box center [367, 248] width 31 height 31
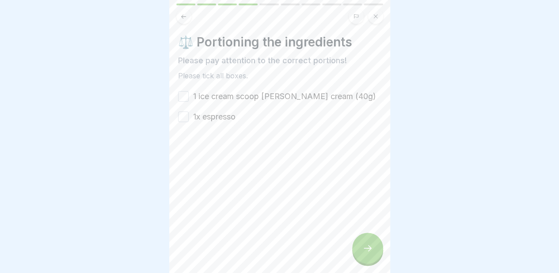
click at [223, 92] on font "1 ice cream scoop vanilla ice cream (40g)" at bounding box center [284, 96] width 183 height 9
click at [189, 91] on button "1 ice cream scoop vanilla ice cream (40g)" at bounding box center [183, 96] width 11 height 11
click at [211, 112] on font "1x espresso" at bounding box center [214, 116] width 42 height 9
click at [189, 111] on button "1x espresso" at bounding box center [183, 116] width 11 height 11
click at [366, 240] on div at bounding box center [367, 248] width 31 height 31
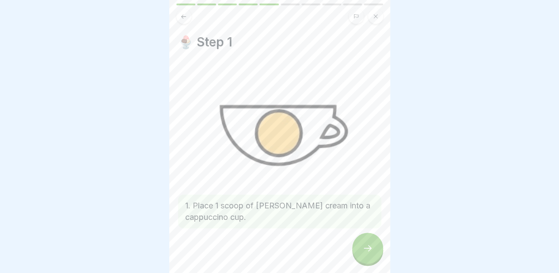
scroll to position [4, 0]
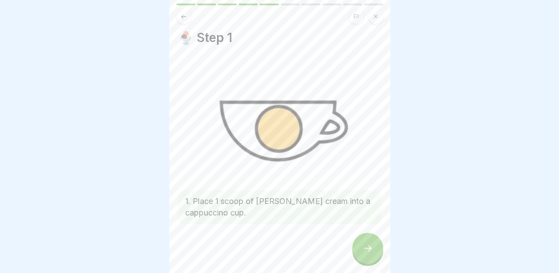
click at [361, 250] on div at bounding box center [367, 248] width 31 height 31
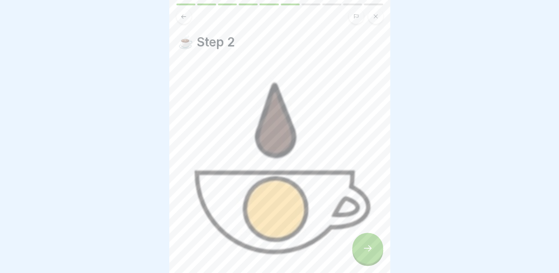
click at [361, 250] on div at bounding box center [367, 248] width 31 height 31
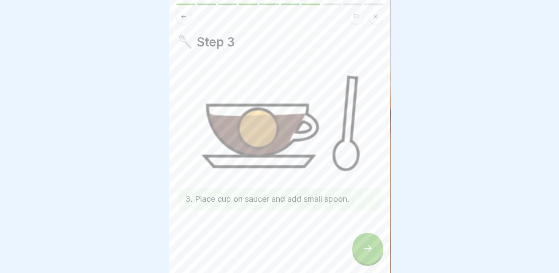
click at [361, 250] on div at bounding box center [367, 248] width 31 height 31
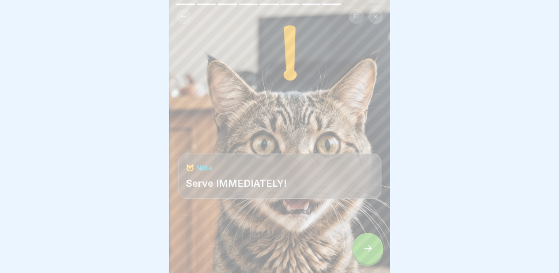
click at [364, 248] on icon at bounding box center [368, 248] width 11 height 11
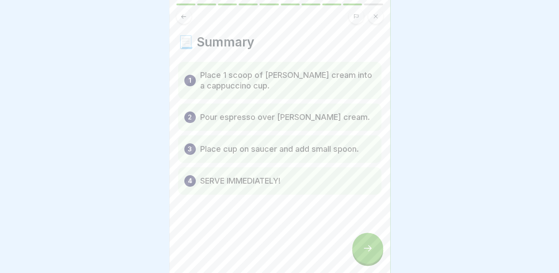
click at [364, 248] on icon at bounding box center [368, 248] width 11 height 11
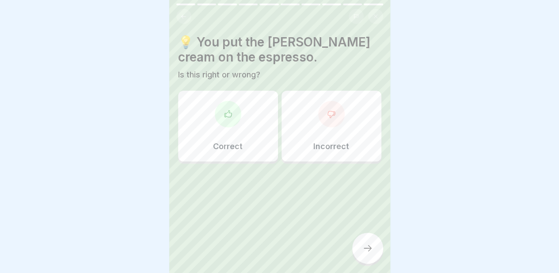
click at [232, 115] on div at bounding box center [228, 114] width 27 height 27
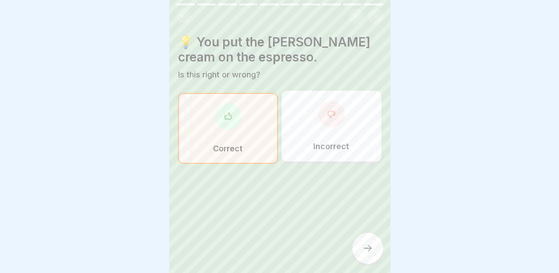
click at [359, 238] on div at bounding box center [367, 248] width 31 height 31
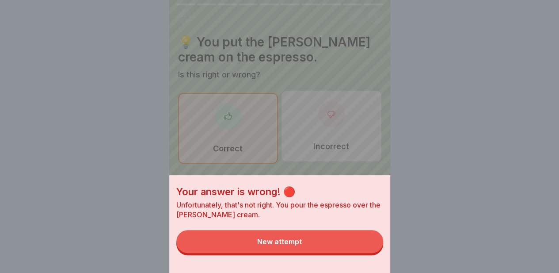
click at [282, 246] on font "New attempt" at bounding box center [279, 241] width 45 height 9
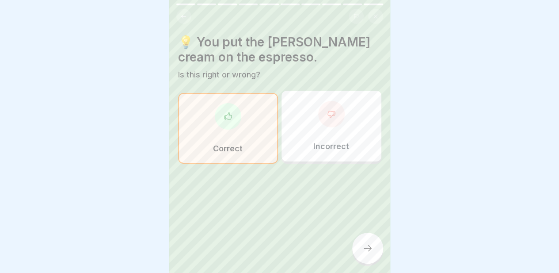
click at [370, 108] on div "Incorrect" at bounding box center [332, 126] width 100 height 71
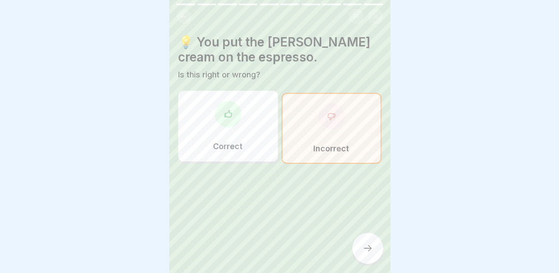
click at [370, 244] on icon at bounding box center [368, 248] width 11 height 11
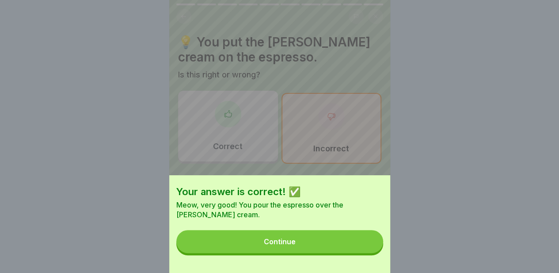
click at [322, 252] on button "Continue" at bounding box center [279, 241] width 207 height 23
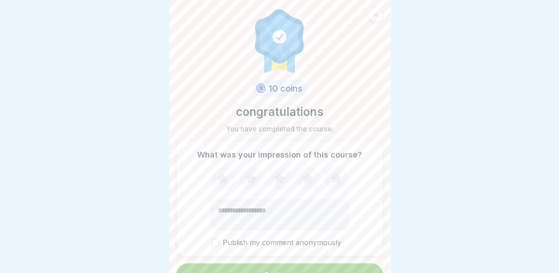
click at [294, 263] on button "Continue" at bounding box center [279, 274] width 207 height 23
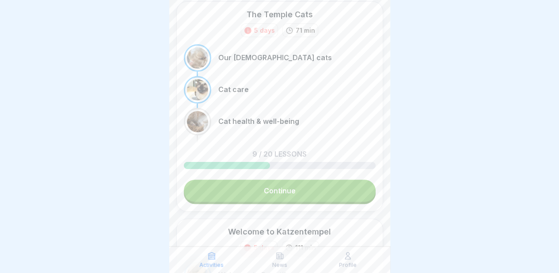
scroll to position [30, 0]
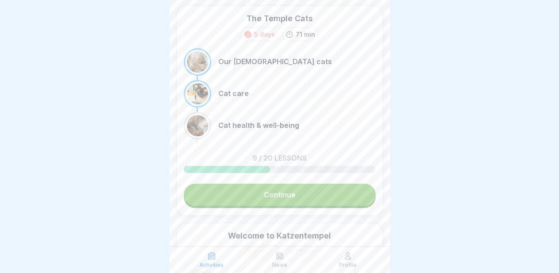
click at [290, 195] on font "Continue" at bounding box center [280, 194] width 32 height 9
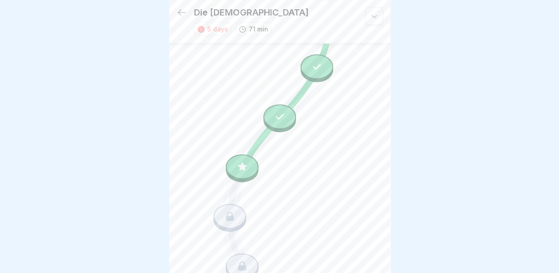
scroll to position [543, 0]
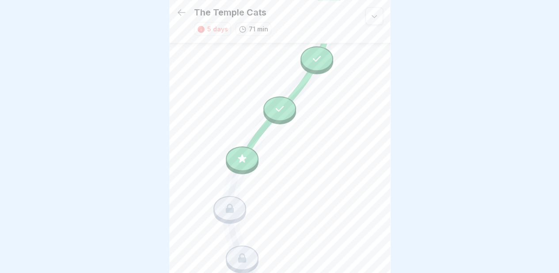
click at [241, 153] on icon at bounding box center [242, 158] width 11 height 11
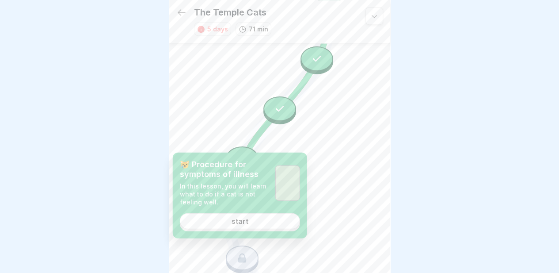
click at [241, 221] on font "start" at bounding box center [240, 221] width 17 height 9
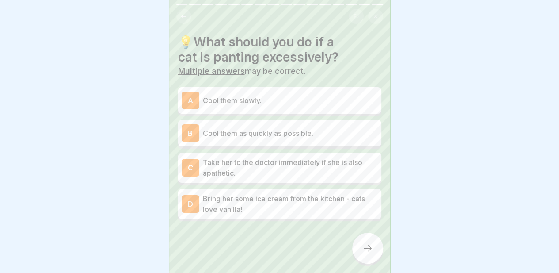
click at [263, 95] on p "Cool them slowly." at bounding box center [290, 100] width 175 height 11
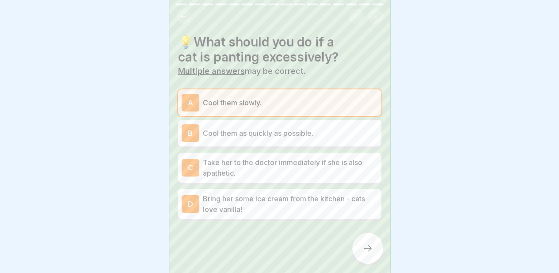
click at [268, 129] on font "Cool them as quickly as possible." at bounding box center [258, 133] width 111 height 9
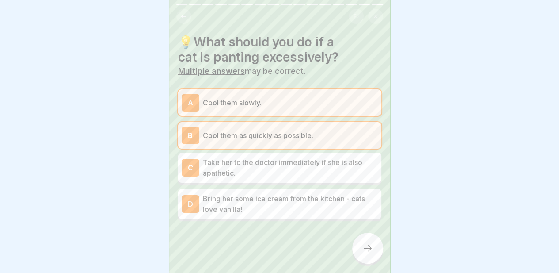
click at [274, 97] on p "Cool them slowly." at bounding box center [290, 102] width 175 height 11
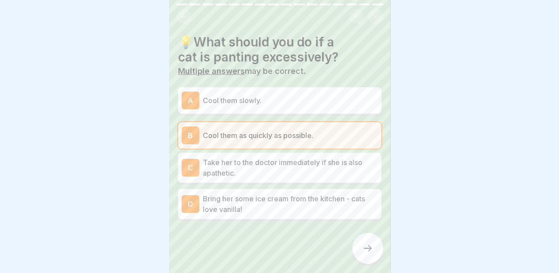
click at [282, 168] on p "Take her to the doctor immediately if she is also apathetic." at bounding box center [290, 167] width 175 height 21
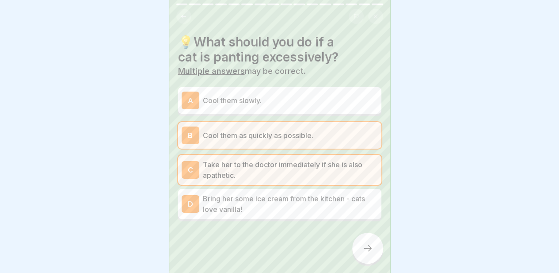
click at [371, 253] on icon at bounding box center [368, 248] width 11 height 11
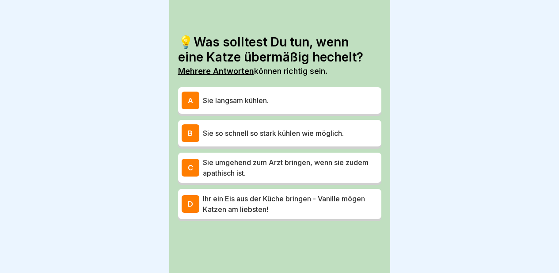
scroll to position [4, 0]
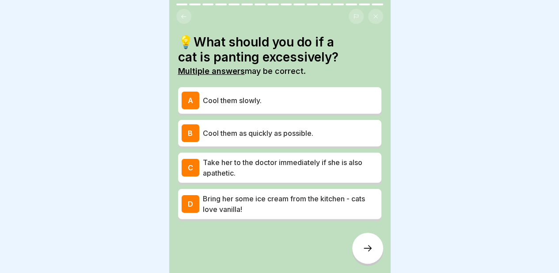
click at [247, 158] on font "Take her to the doctor immediately if she is also apathetic." at bounding box center [283, 167] width 160 height 19
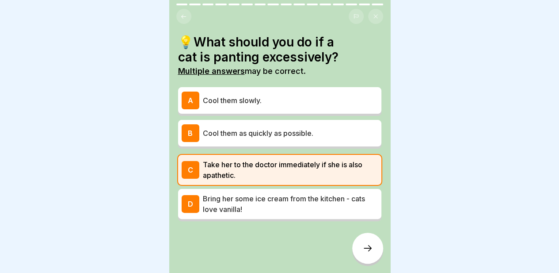
click at [268, 130] on font "Cool them as quickly as possible." at bounding box center [258, 133] width 111 height 9
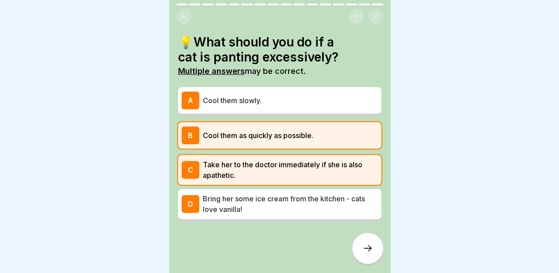
click at [372, 259] on div at bounding box center [367, 248] width 31 height 31
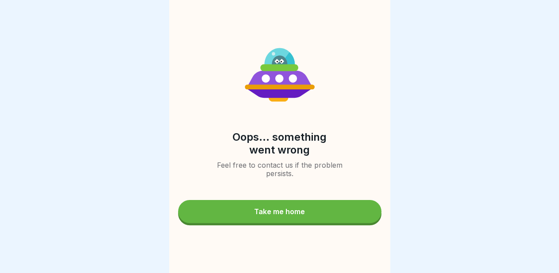
click at [274, 208] on div "Take me home" at bounding box center [279, 211] width 51 height 8
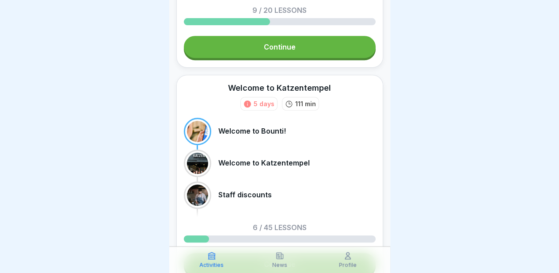
scroll to position [242, 0]
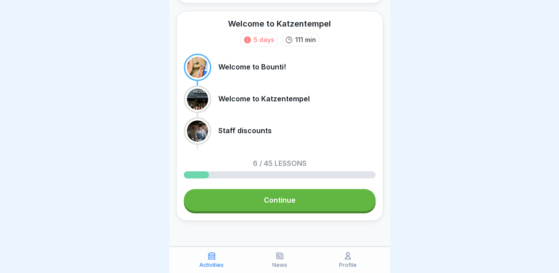
click at [266, 198] on font "Continue" at bounding box center [280, 199] width 32 height 9
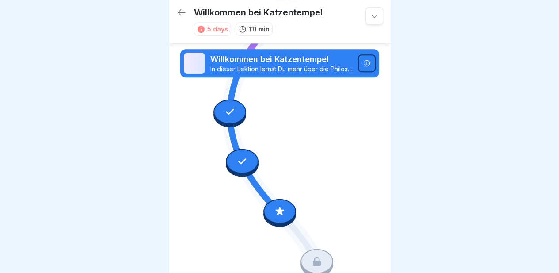
scroll to position [302, 0]
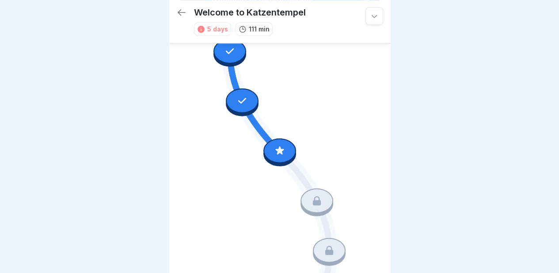
click at [274, 144] on div at bounding box center [279, 150] width 33 height 25
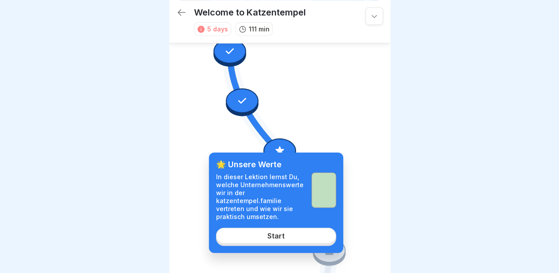
scroll to position [382, 0]
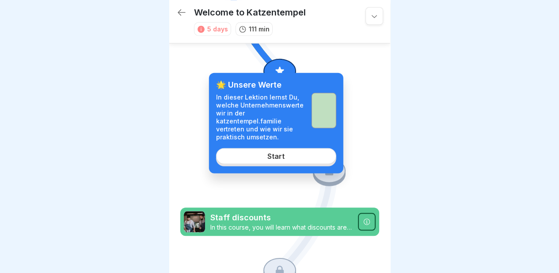
click at [268, 159] on div "Start" at bounding box center [275, 156] width 17 height 8
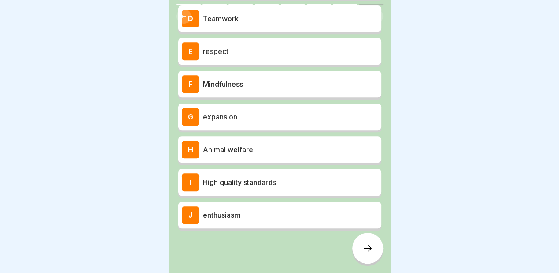
scroll to position [190, 0]
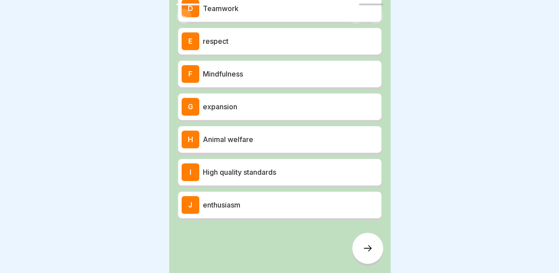
click at [223, 200] on font "enthusiasm" at bounding box center [222, 204] width 38 height 9
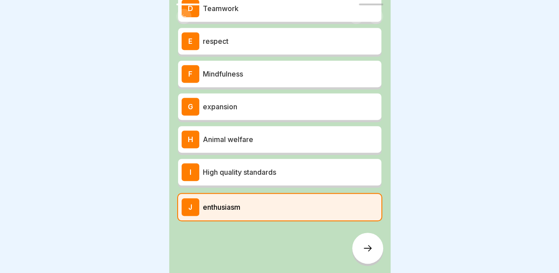
click at [224, 171] on font "High quality standards" at bounding box center [239, 172] width 73 height 9
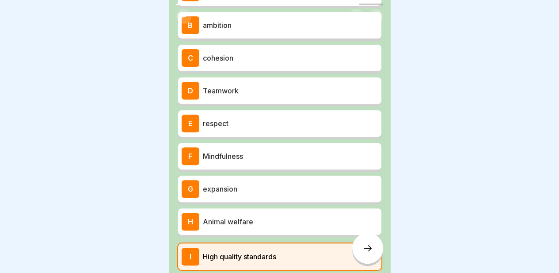
scroll to position [107, 0]
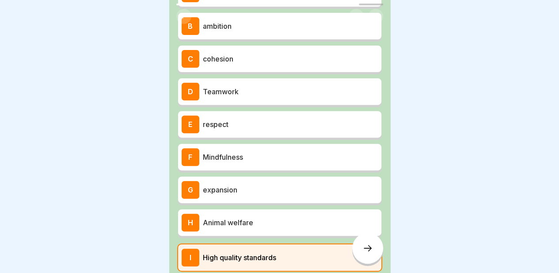
click at [225, 159] on div "F Mindfulness" at bounding box center [280, 157] width 196 height 18
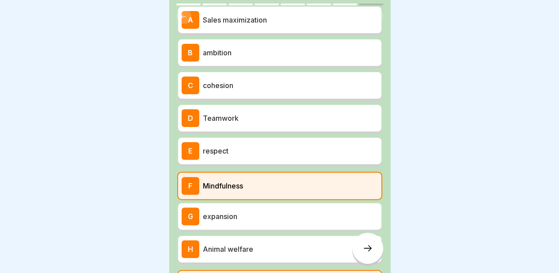
scroll to position [80, 0]
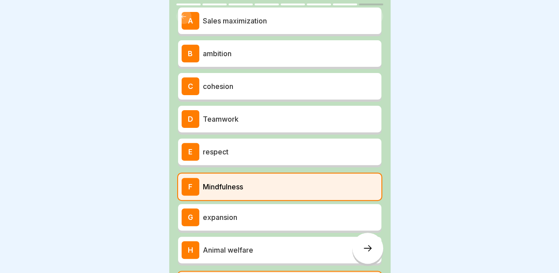
click at [226, 149] on font "respect" at bounding box center [216, 151] width 26 height 9
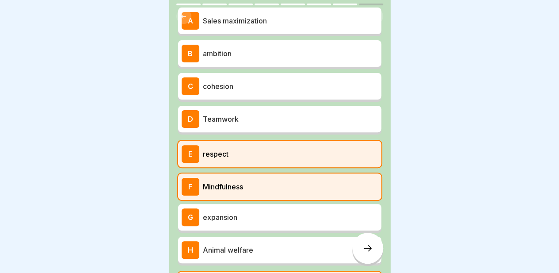
click at [229, 114] on font "Teamwork" at bounding box center [221, 118] width 36 height 9
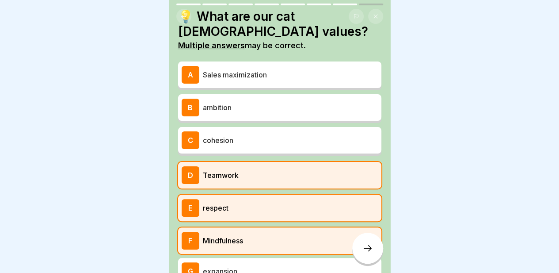
scroll to position [25, 0]
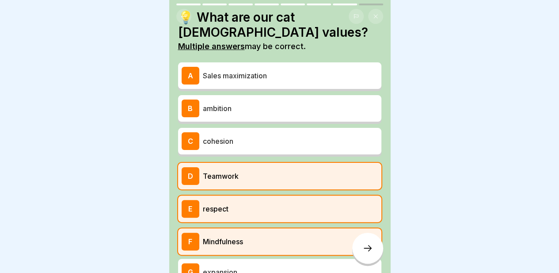
click at [230, 107] on font "ambition" at bounding box center [217, 108] width 29 height 9
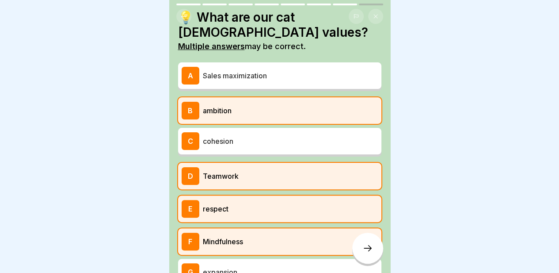
scroll to position [190, 0]
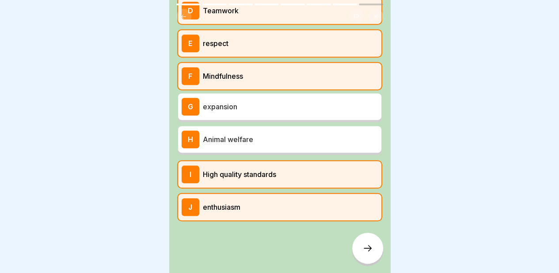
click at [368, 244] on div at bounding box center [367, 248] width 31 height 31
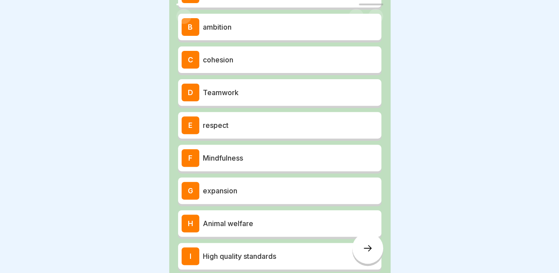
scroll to position [190, 0]
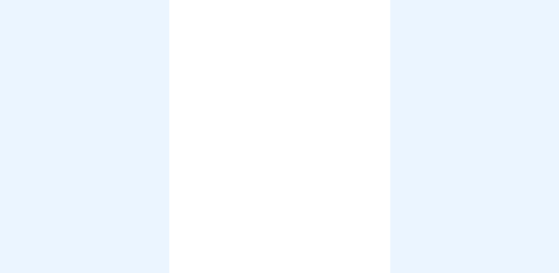
scroll to position [7, 0]
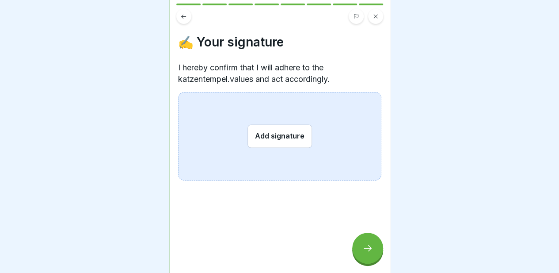
click at [267, 131] on font "Add signature" at bounding box center [280, 135] width 50 height 9
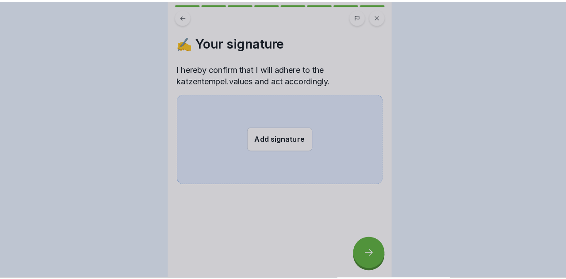
scroll to position [0, 0]
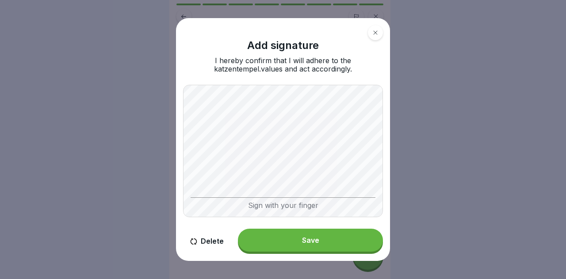
click at [378, 32] on icon at bounding box center [375, 32] width 5 height 5
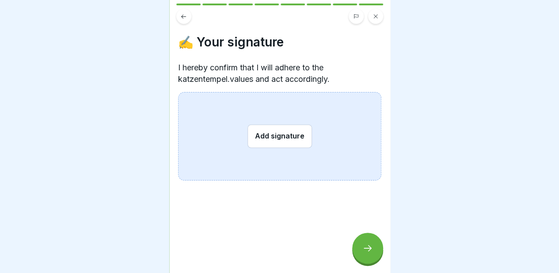
click at [364, 249] on div at bounding box center [367, 248] width 31 height 31
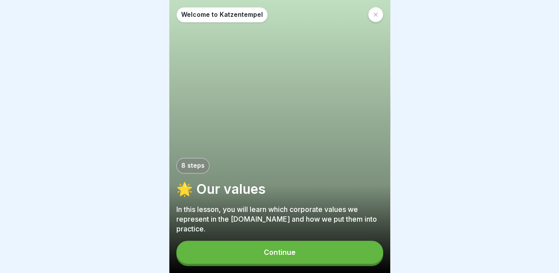
click at [447, 127] on div at bounding box center [279, 136] width 559 height 273
click at [297, 255] on button "Continue" at bounding box center [279, 251] width 207 height 23
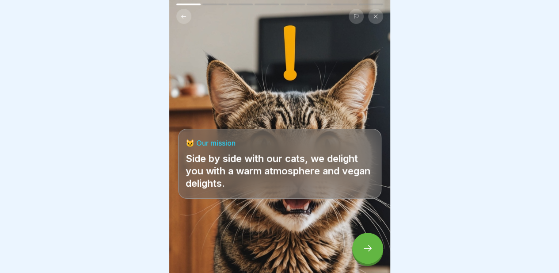
scroll to position [7, 0]
click at [370, 247] on icon at bounding box center [368, 248] width 11 height 11
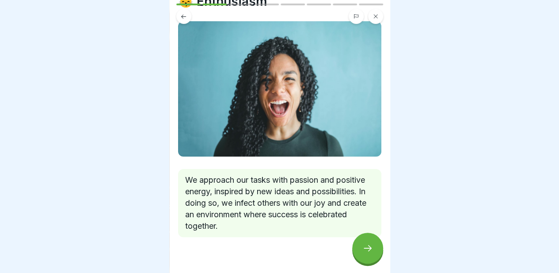
scroll to position [53, 0]
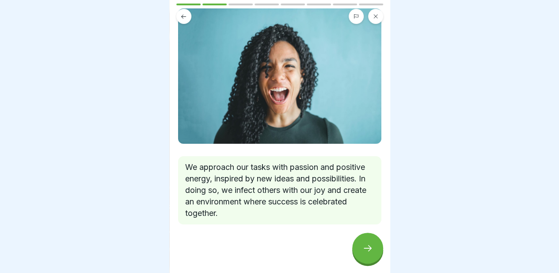
click at [371, 243] on div at bounding box center [367, 248] width 31 height 31
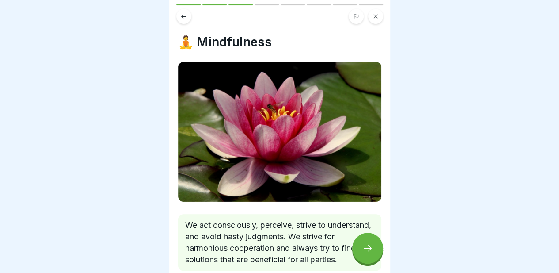
scroll to position [57, 0]
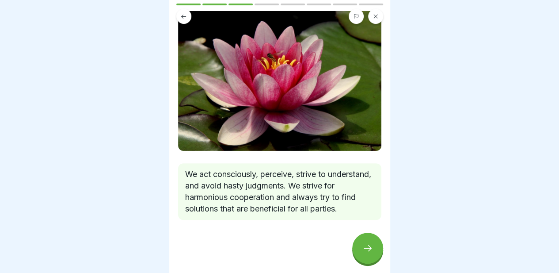
click at [364, 252] on icon at bounding box center [368, 248] width 11 height 11
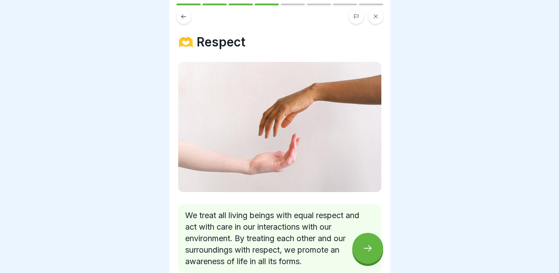
click at [364, 252] on icon at bounding box center [368, 248] width 11 height 11
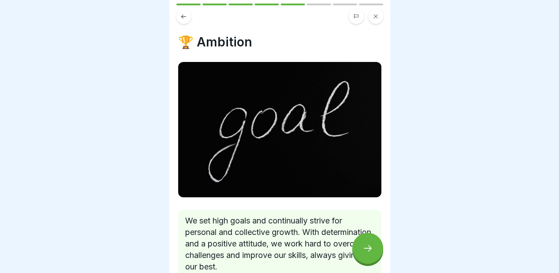
click at [364, 252] on icon at bounding box center [368, 248] width 11 height 11
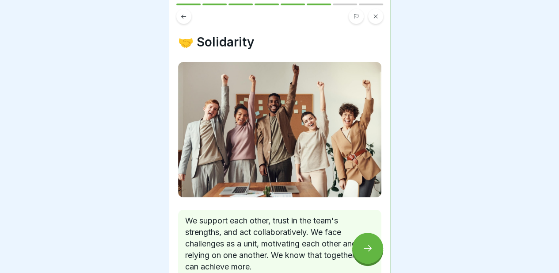
click at [364, 252] on icon at bounding box center [368, 248] width 11 height 11
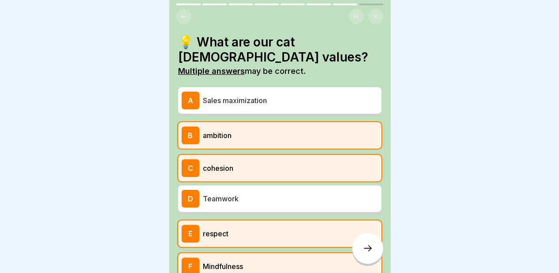
click at [364, 252] on icon at bounding box center [368, 248] width 11 height 11
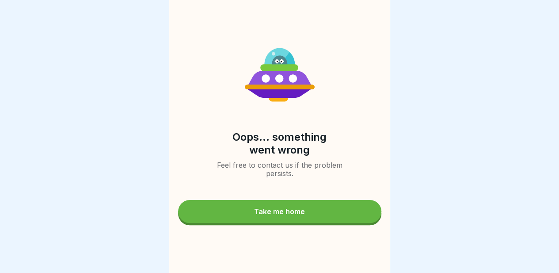
click at [287, 208] on div "Take me home" at bounding box center [279, 211] width 51 height 8
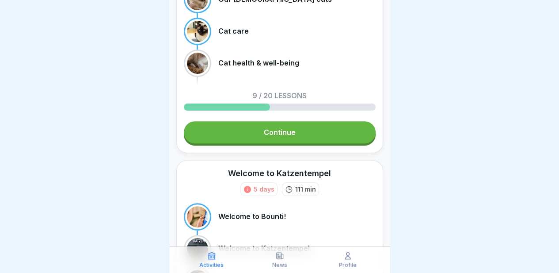
scroll to position [94, 0]
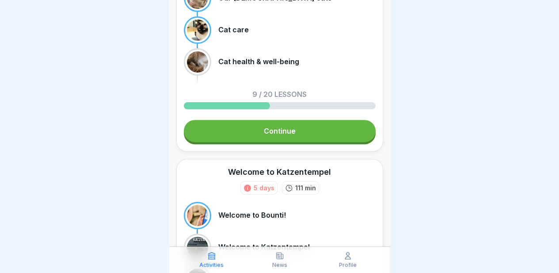
click at [294, 129] on link "Continue" at bounding box center [280, 131] width 192 height 22
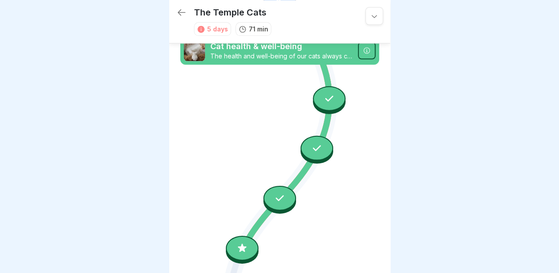
scroll to position [543, 0]
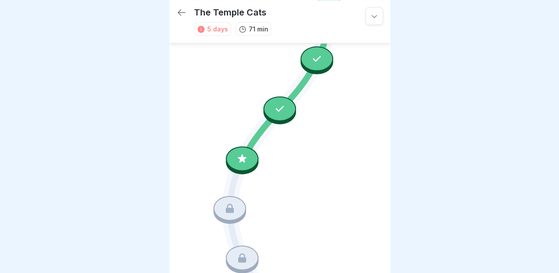
click at [240, 153] on icon at bounding box center [242, 158] width 11 height 11
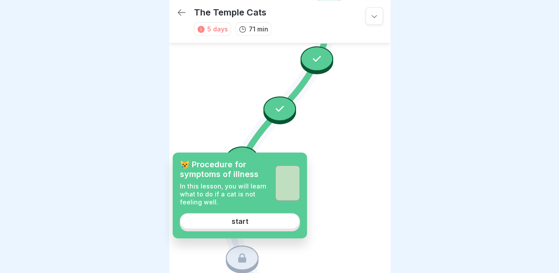
click at [235, 215] on link "start" at bounding box center [240, 221] width 120 height 16
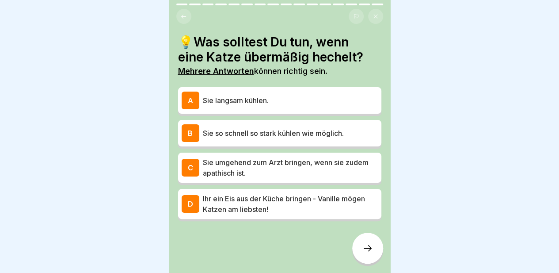
scroll to position [1, 0]
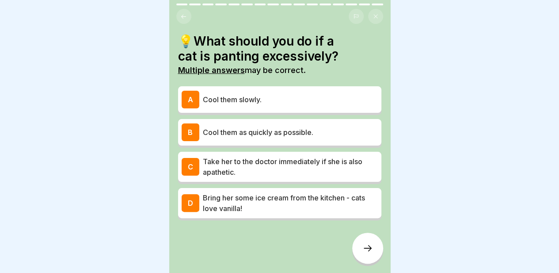
click at [294, 132] on p "Cool them as quickly as possible." at bounding box center [290, 132] width 175 height 11
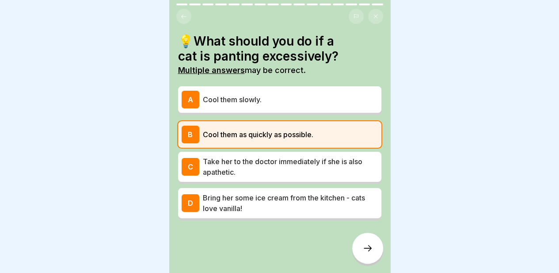
click at [313, 168] on p "Take her to the doctor immediately if she is also apathetic." at bounding box center [290, 166] width 175 height 21
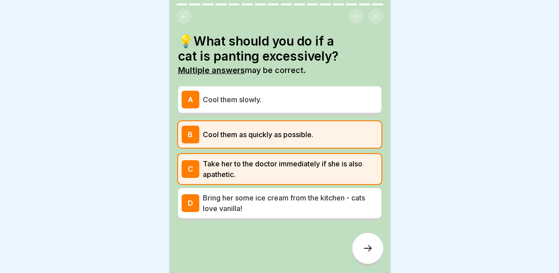
click at [363, 252] on icon at bounding box center [368, 248] width 11 height 11
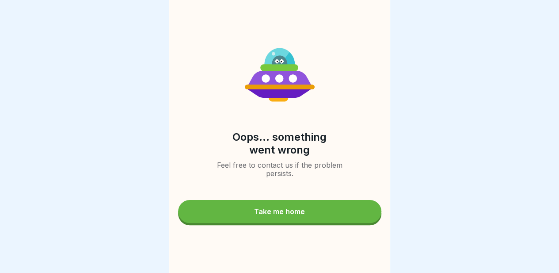
click at [275, 209] on div "Take me home" at bounding box center [279, 211] width 51 height 8
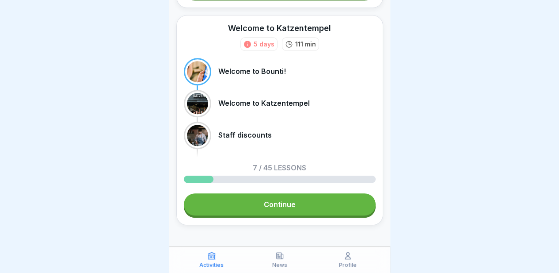
scroll to position [242, 0]
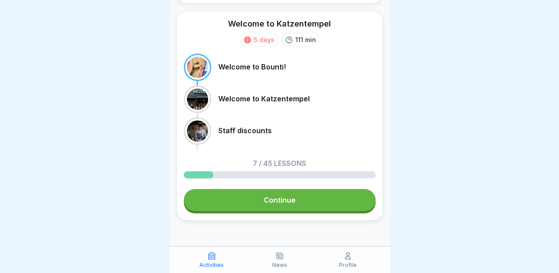
click at [290, 195] on link "Continue" at bounding box center [280, 200] width 192 height 22
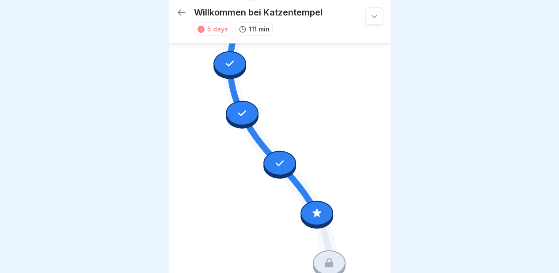
scroll to position [351, 0]
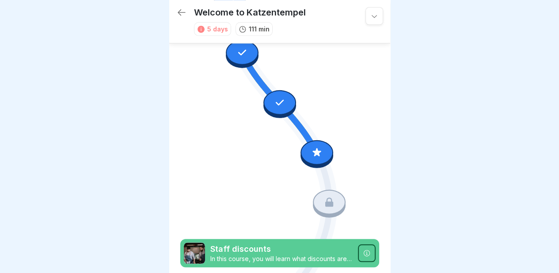
click at [316, 146] on icon at bounding box center [316, 151] width 11 height 11
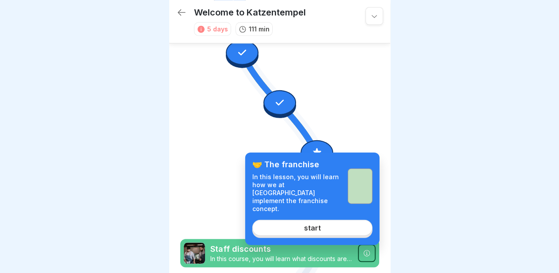
click at [304, 219] on link "start" at bounding box center [312, 227] width 120 height 16
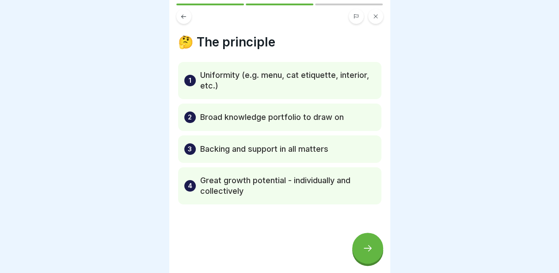
click at [182, 14] on icon at bounding box center [183, 16] width 5 height 4
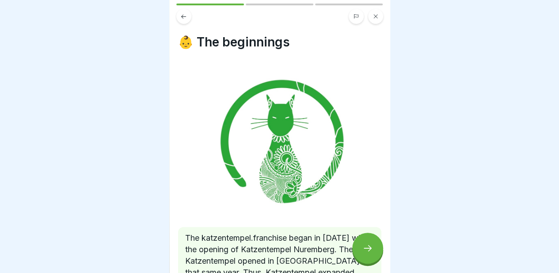
click at [378, 195] on div "👶 The beginnings The katzentempel.franchise began in [DATE] with the opening of…" at bounding box center [279, 136] width 221 height 273
click at [364, 260] on div at bounding box center [367, 248] width 31 height 31
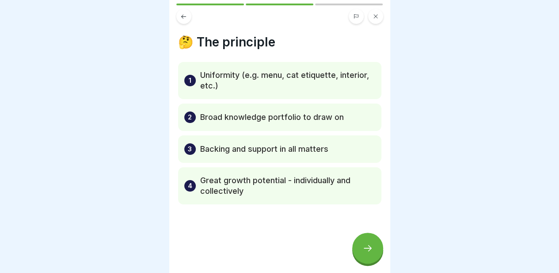
scroll to position [7, 0]
click at [363, 245] on icon at bounding box center [368, 248] width 11 height 11
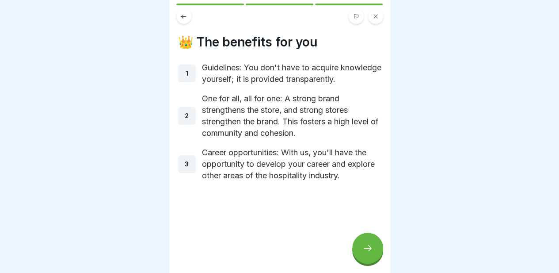
click at [375, 254] on div at bounding box center [367, 248] width 31 height 31
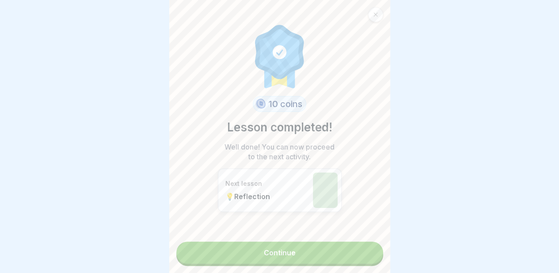
click at [298, 247] on link "Continue" at bounding box center [279, 252] width 207 height 22
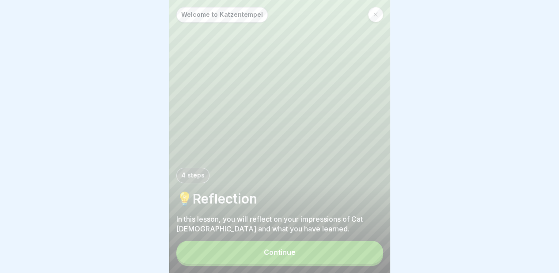
click at [279, 253] on font "Continue" at bounding box center [280, 252] width 32 height 9
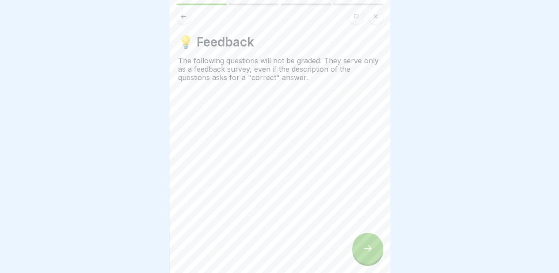
click at [371, 254] on div at bounding box center [367, 248] width 31 height 31
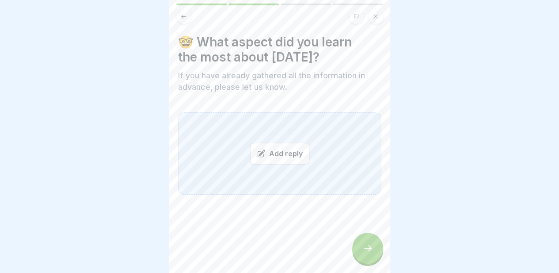
click at [276, 150] on font "Add reply" at bounding box center [286, 153] width 34 height 9
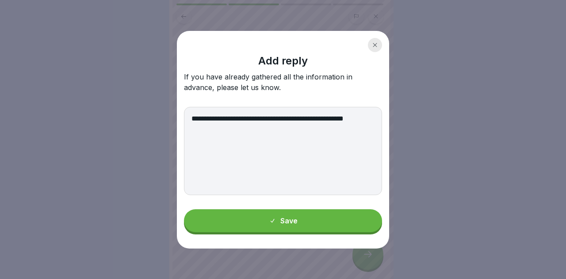
type textarea "**********"
click at [294, 214] on button "Save" at bounding box center [283, 221] width 198 height 23
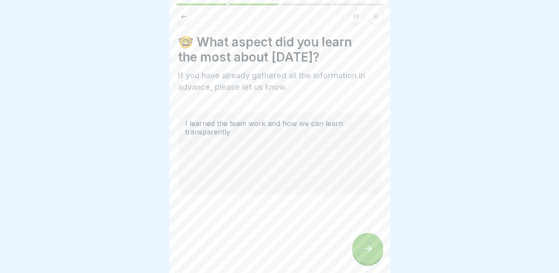
click at [365, 261] on div at bounding box center [367, 248] width 31 height 31
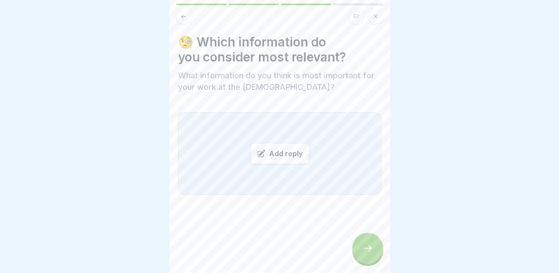
click at [275, 158] on font "Add reply" at bounding box center [286, 154] width 34 height 10
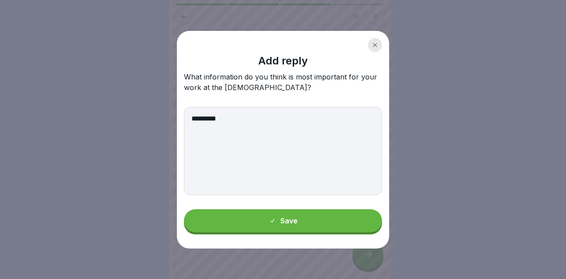
type textarea "*********"
click at [293, 220] on font "Save" at bounding box center [288, 221] width 17 height 9
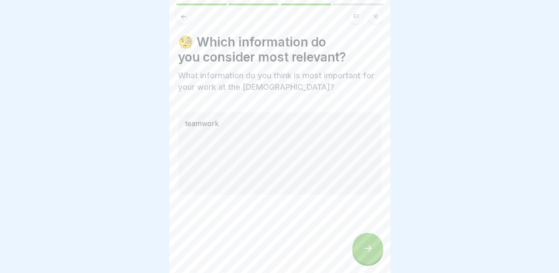
click at [372, 253] on icon at bounding box center [368, 248] width 11 height 11
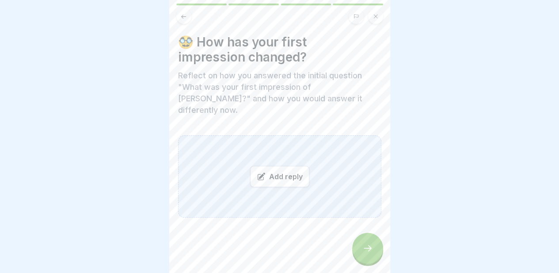
click at [271, 172] on font "Add reply" at bounding box center [286, 176] width 34 height 9
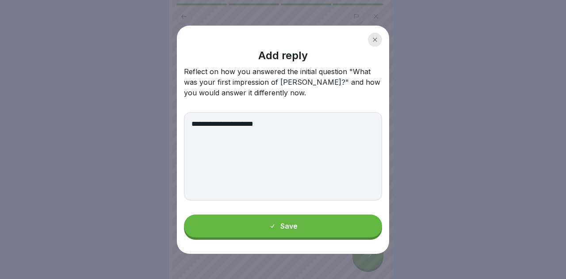
type textarea "**********"
click at [285, 225] on font "Save" at bounding box center [288, 226] width 17 height 9
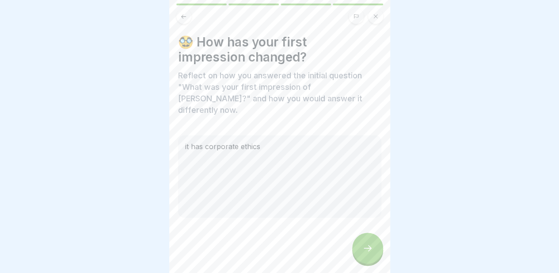
click at [363, 253] on icon at bounding box center [368, 248] width 11 height 11
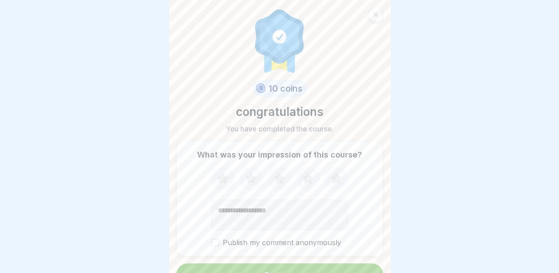
scroll to position [15, 0]
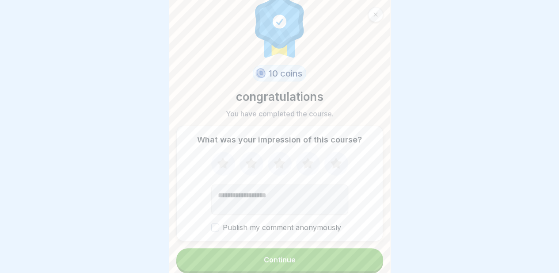
click at [286, 261] on font "Continue" at bounding box center [280, 259] width 32 height 9
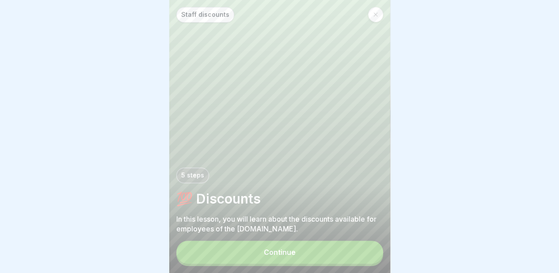
scroll to position [7, 0]
click at [278, 256] on button "Continue" at bounding box center [279, 251] width 207 height 23
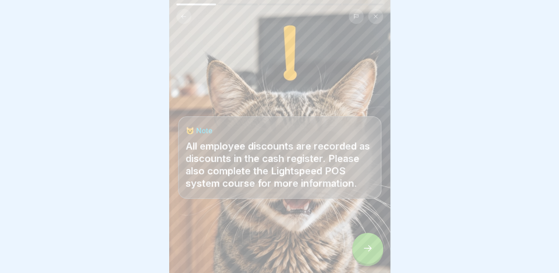
click at [372, 249] on icon at bounding box center [368, 248] width 11 height 11
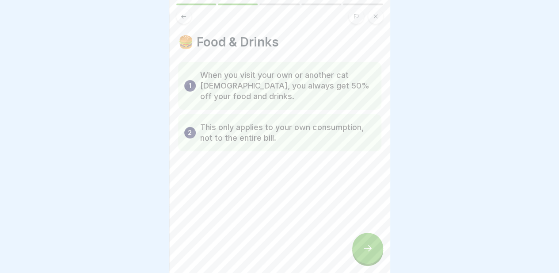
click at [373, 250] on div at bounding box center [367, 248] width 31 height 31
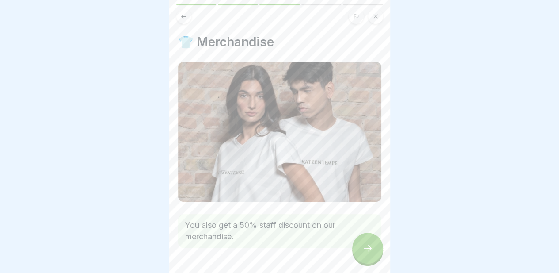
scroll to position [23, 0]
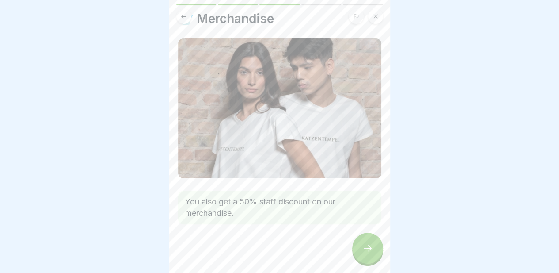
click at [361, 258] on div at bounding box center [367, 248] width 31 height 31
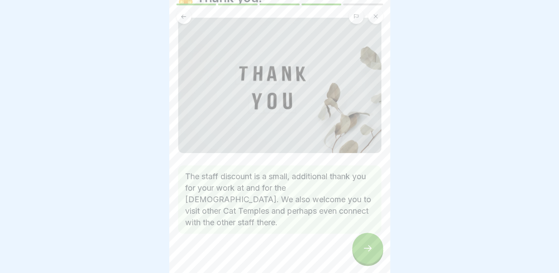
scroll to position [53, 0]
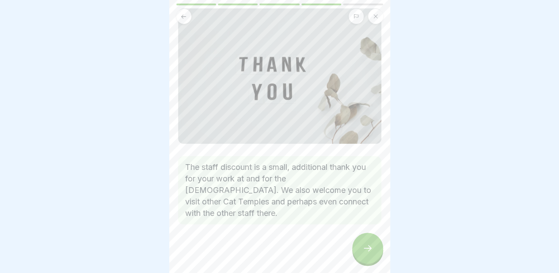
click at [374, 250] on div at bounding box center [367, 248] width 31 height 31
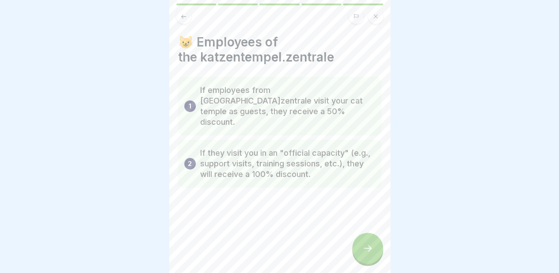
click at [370, 252] on icon at bounding box center [368, 248] width 11 height 11
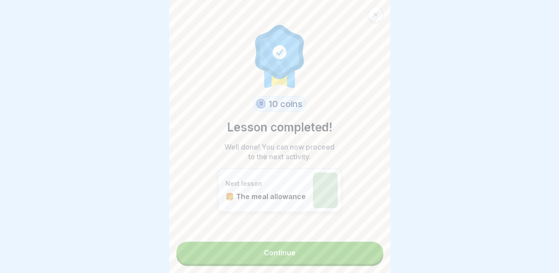
click at [307, 243] on link "Continue" at bounding box center [279, 252] width 207 height 22
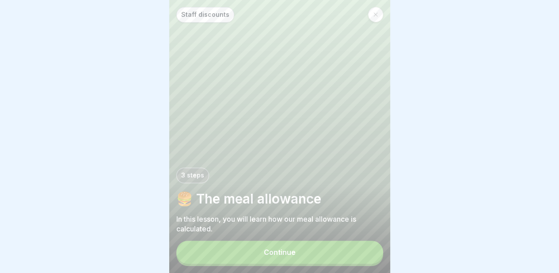
click at [286, 255] on font "Continue" at bounding box center [280, 252] width 32 height 9
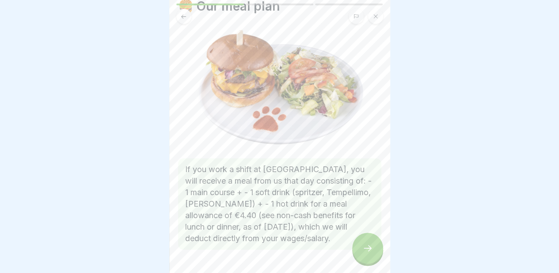
scroll to position [62, 0]
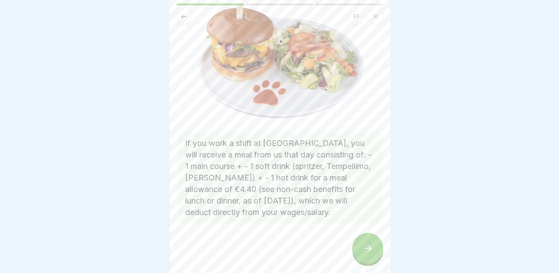
click at [366, 252] on icon at bounding box center [368, 248] width 11 height 11
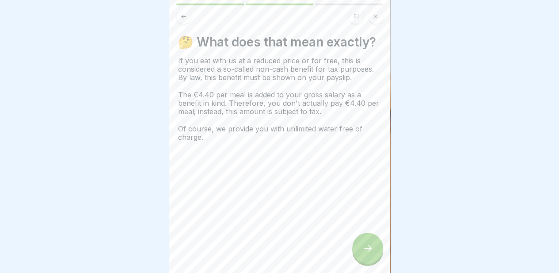
click at [370, 249] on icon at bounding box center [368, 248] width 11 height 11
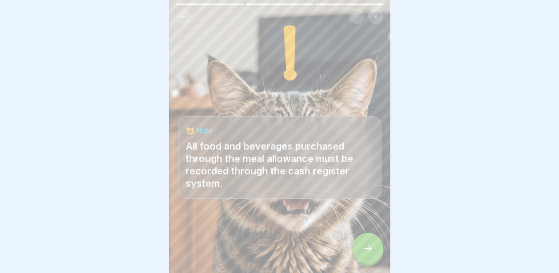
click at [363, 251] on icon at bounding box center [368, 248] width 11 height 11
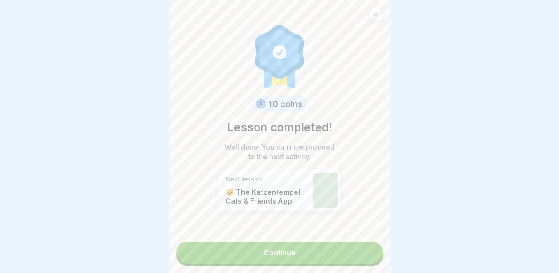
click at [291, 248] on font "Continue" at bounding box center [280, 252] width 32 height 9
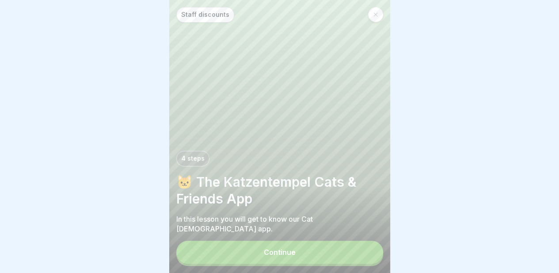
click at [287, 245] on button "Continue" at bounding box center [279, 251] width 207 height 23
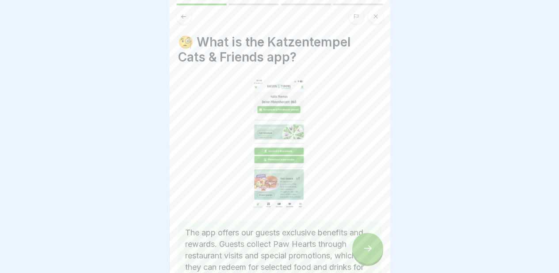
scroll to position [88, 0]
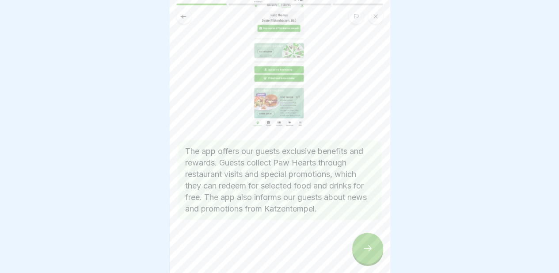
click at [363, 251] on icon at bounding box center [368, 248] width 11 height 11
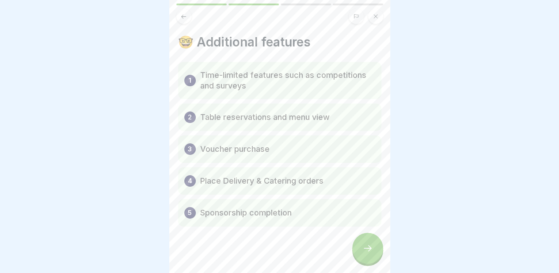
click at [363, 251] on icon at bounding box center [368, 248] width 11 height 11
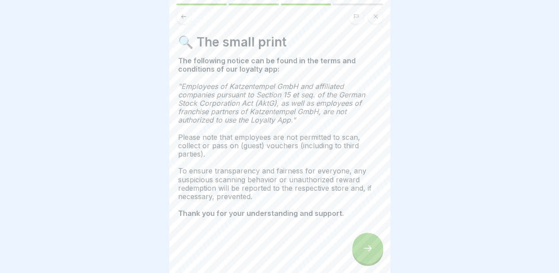
click at [363, 251] on icon at bounding box center [368, 248] width 11 height 11
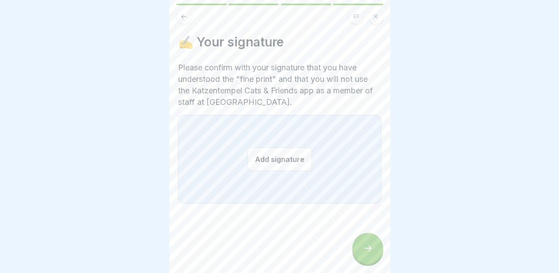
click at [264, 147] on button "Add signature" at bounding box center [280, 158] width 65 height 23
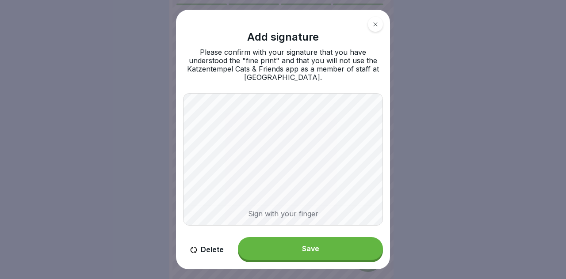
click at [302, 246] on font "Save" at bounding box center [310, 248] width 17 height 9
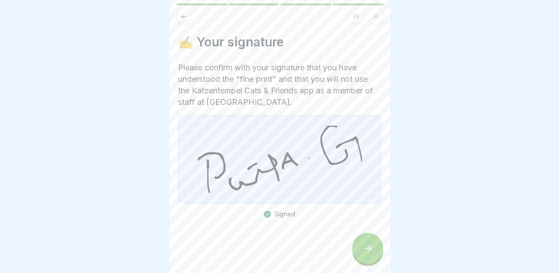
scroll to position [7, 0]
click at [368, 245] on icon at bounding box center [368, 248] width 11 height 11
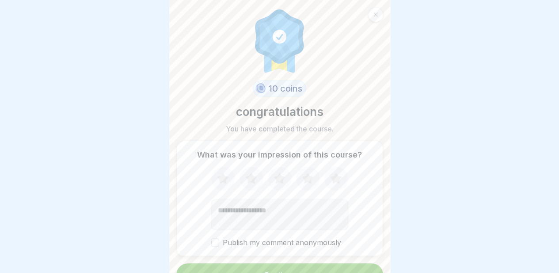
scroll to position [15, 0]
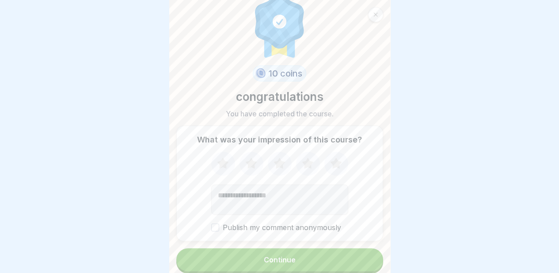
click at [284, 255] on font "Continue" at bounding box center [280, 259] width 32 height 9
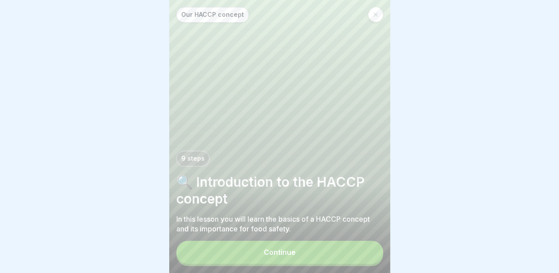
click at [288, 253] on font "Continue" at bounding box center [280, 252] width 32 height 9
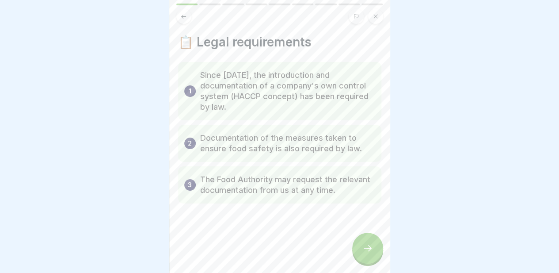
click at [363, 243] on div at bounding box center [367, 248] width 31 height 31
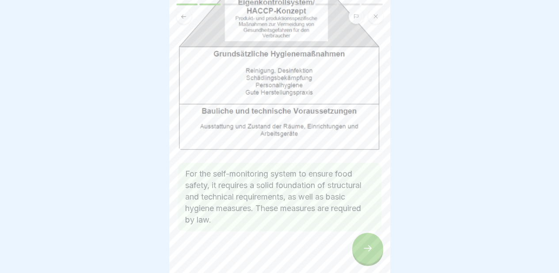
scroll to position [81, 0]
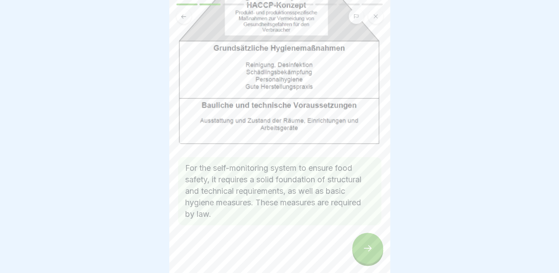
click at [366, 250] on icon at bounding box center [368, 248] width 11 height 11
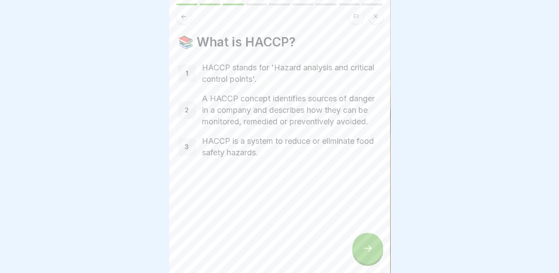
click at [381, 246] on div at bounding box center [367, 248] width 31 height 31
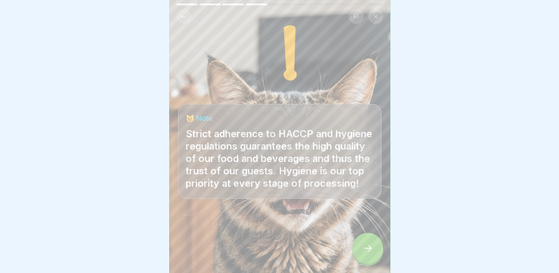
click at [365, 252] on icon at bounding box center [368, 248] width 11 height 11
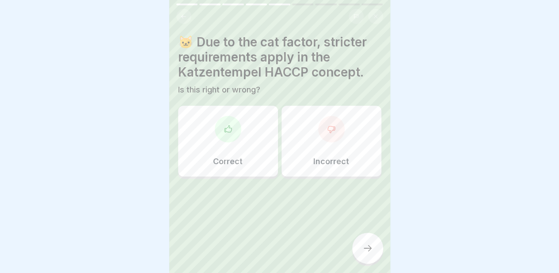
click at [247, 143] on div "Correct" at bounding box center [228, 141] width 100 height 71
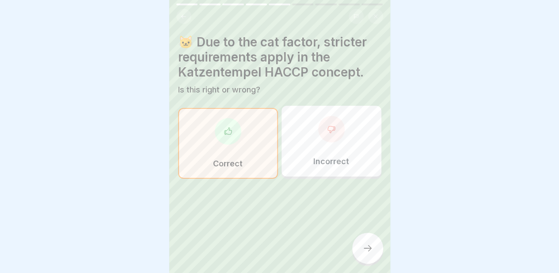
click at [363, 247] on icon at bounding box center [368, 248] width 11 height 11
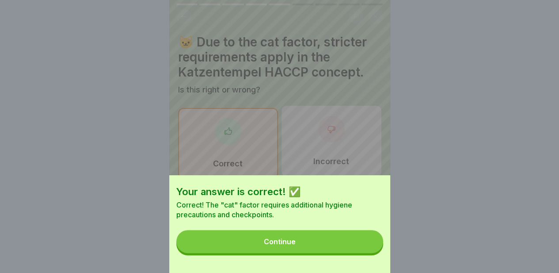
click at [309, 245] on button "Continue" at bounding box center [279, 241] width 207 height 23
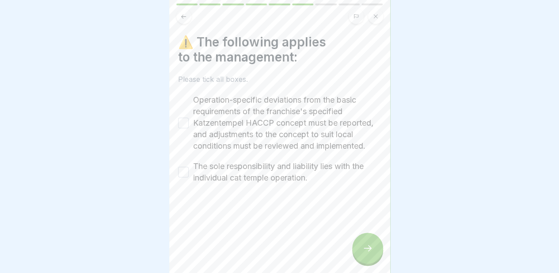
click at [183, 122] on button "Operation-specific deviations from the basic requirements of the franchise's sp…" at bounding box center [183, 123] width 11 height 11
click at [183, 177] on button "The sole responsibility and liability lies with the individual cat temple opera…" at bounding box center [183, 172] width 11 height 11
click at [370, 252] on icon at bounding box center [368, 248] width 11 height 11
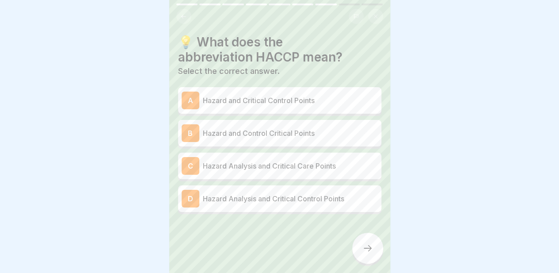
click at [269, 194] on font "Hazard Analysis and Critical Control Points" at bounding box center [273, 198] width 141 height 9
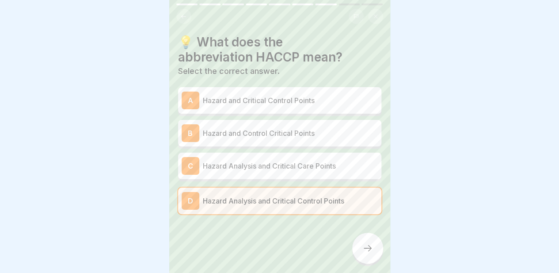
click at [381, 252] on div at bounding box center [367, 248] width 31 height 31
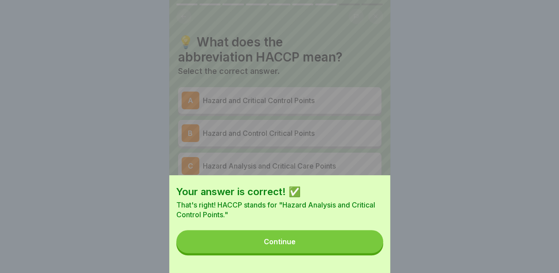
click at [312, 246] on button "Continue" at bounding box center [279, 241] width 207 height 23
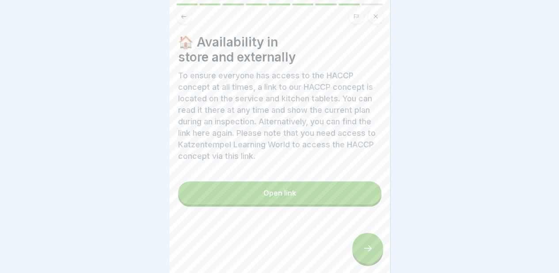
click at [278, 188] on font "Open link" at bounding box center [279, 192] width 33 height 9
click at [375, 247] on div at bounding box center [367, 248] width 31 height 31
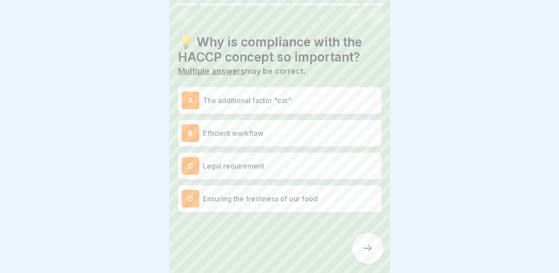
click at [297, 194] on font "Ensuring the freshness of our food" at bounding box center [260, 198] width 115 height 9
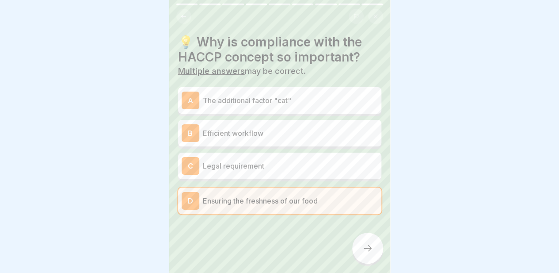
click at [281, 162] on p "Legal requirement" at bounding box center [290, 165] width 175 height 11
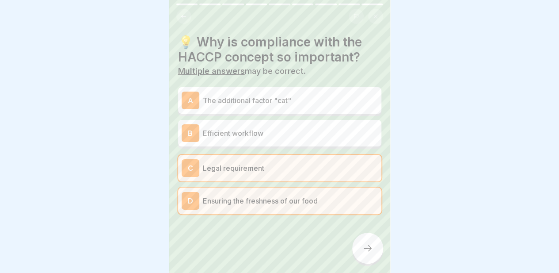
click at [371, 249] on icon at bounding box center [368, 248] width 11 height 11
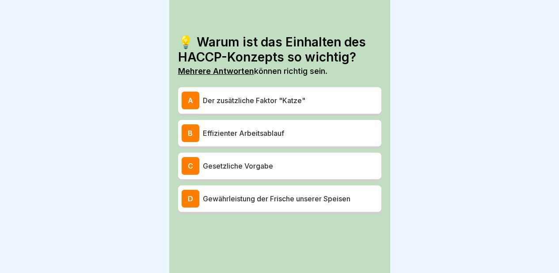
scroll to position [7, 0]
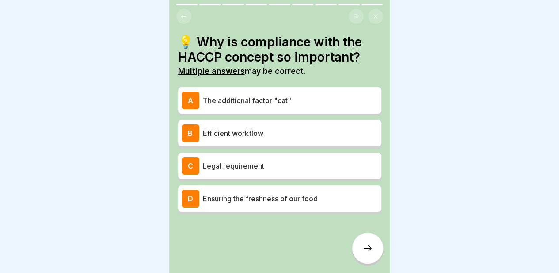
click at [271, 157] on div "C Legal requirement" at bounding box center [280, 166] width 196 height 18
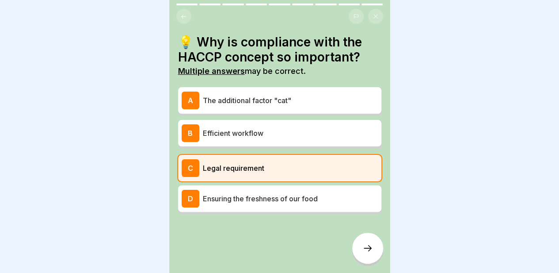
click at [382, 245] on div at bounding box center [367, 248] width 31 height 31
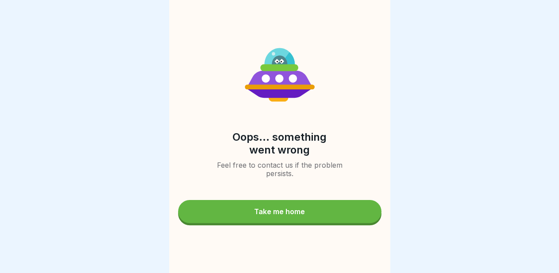
click at [294, 211] on div "Take me home" at bounding box center [279, 211] width 51 height 8
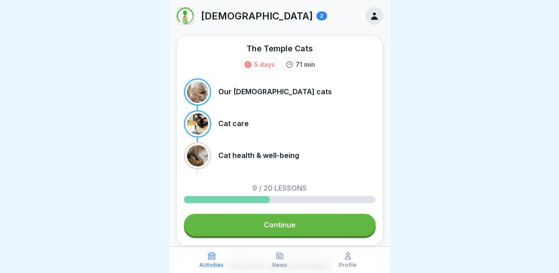
click at [286, 224] on font "Continue" at bounding box center [280, 224] width 32 height 9
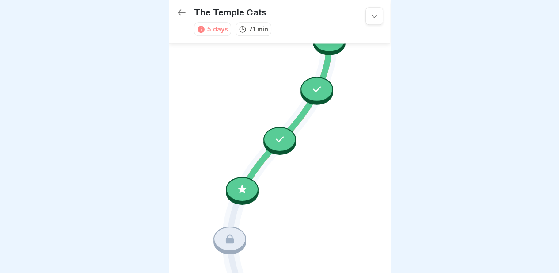
scroll to position [543, 0]
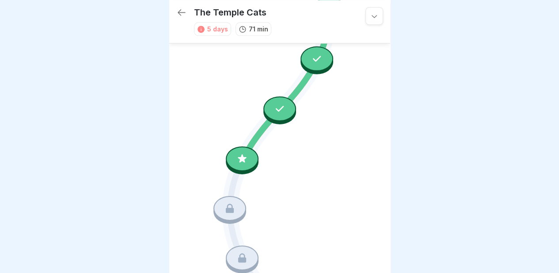
click at [237, 153] on icon at bounding box center [242, 158] width 11 height 11
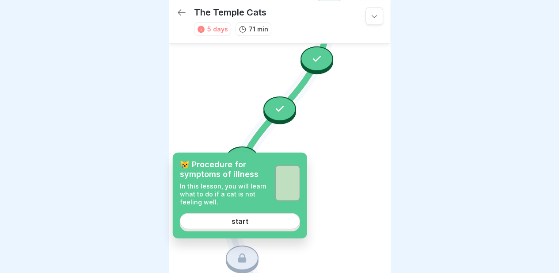
click at [233, 228] on link "start" at bounding box center [240, 221] width 120 height 16
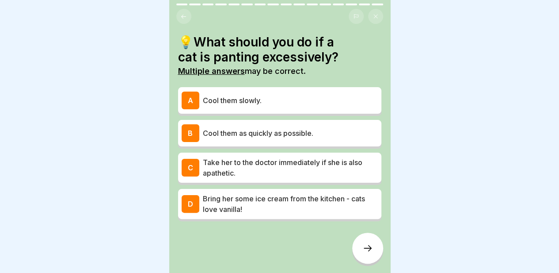
click at [324, 138] on div "B Cool them as quickly as possible." at bounding box center [279, 133] width 203 height 27
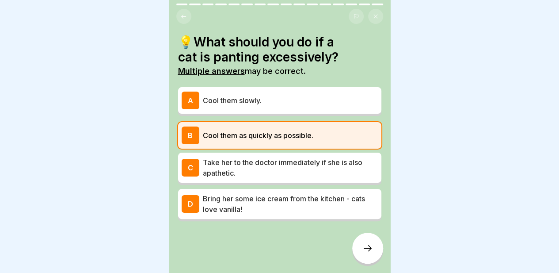
click at [313, 163] on p "Take her to the doctor immediately if she is also apathetic." at bounding box center [290, 167] width 175 height 21
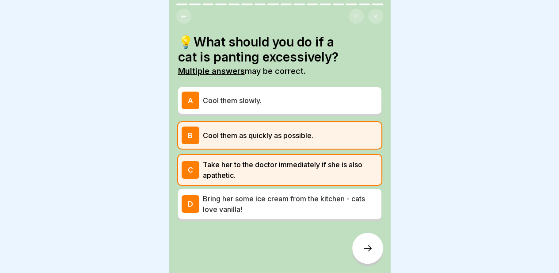
click at [376, 245] on div at bounding box center [367, 248] width 31 height 31
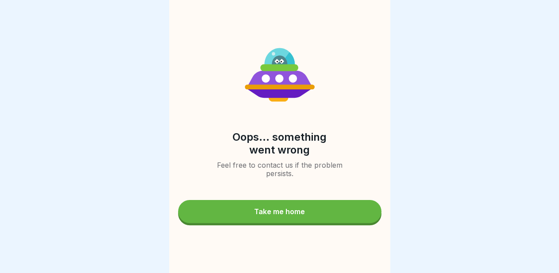
click at [263, 213] on div "Take me home" at bounding box center [279, 211] width 51 height 8
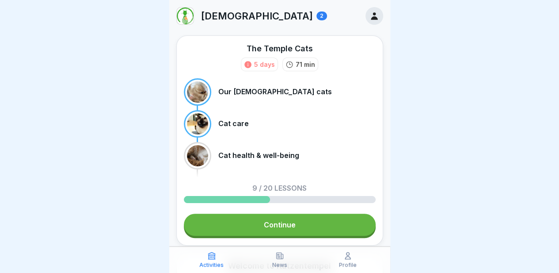
click at [283, 226] on font "Continue" at bounding box center [280, 224] width 32 height 9
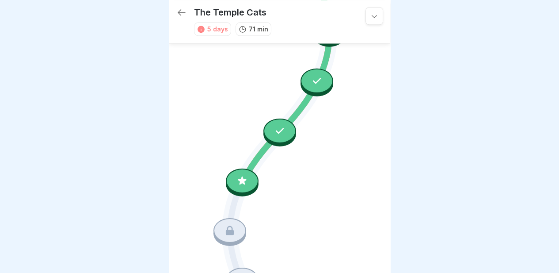
scroll to position [543, 0]
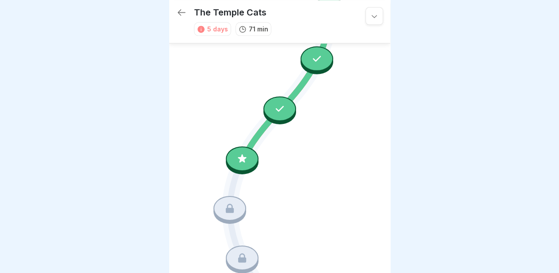
click at [229, 146] on div at bounding box center [242, 158] width 33 height 25
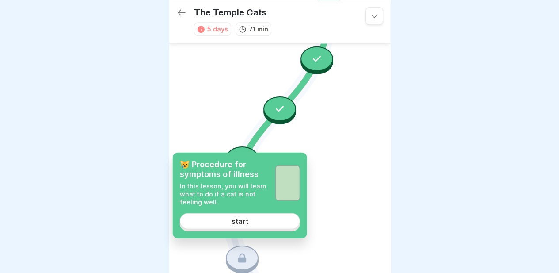
click at [240, 219] on font "start" at bounding box center [240, 221] width 17 height 9
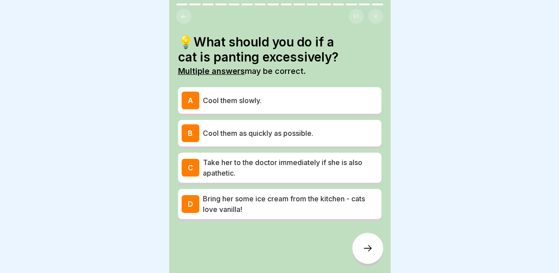
click at [293, 96] on p "Cool them slowly." at bounding box center [290, 100] width 175 height 11
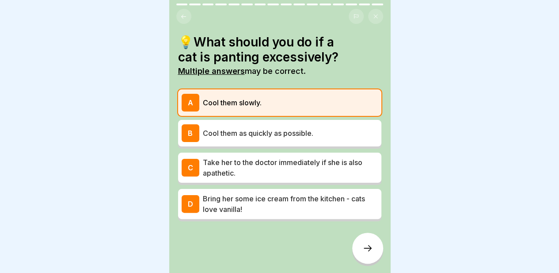
click at [283, 158] on font "Take her to the doctor immediately if she is also apathetic." at bounding box center [283, 167] width 160 height 19
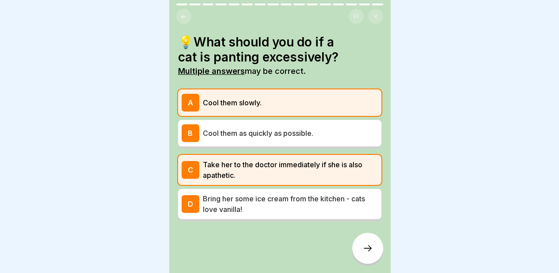
click at [364, 245] on div at bounding box center [367, 248] width 31 height 31
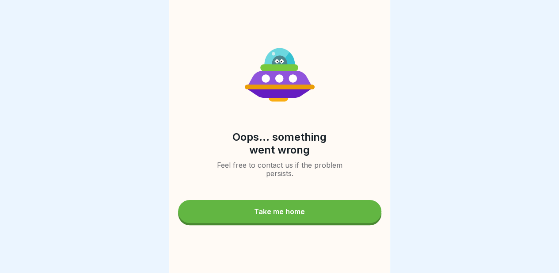
click at [293, 214] on div "Take me home" at bounding box center [279, 211] width 51 height 8
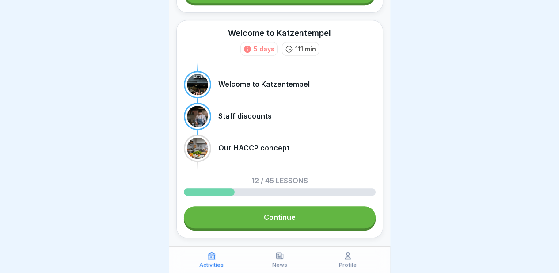
scroll to position [250, 0]
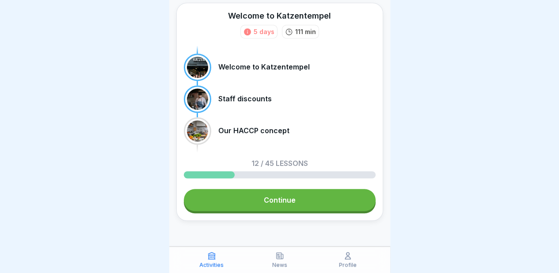
click at [269, 204] on link "Continue" at bounding box center [280, 200] width 192 height 22
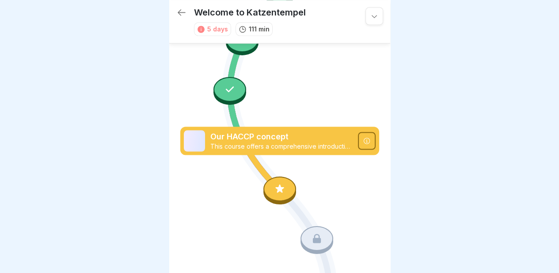
scroll to position [688, 0]
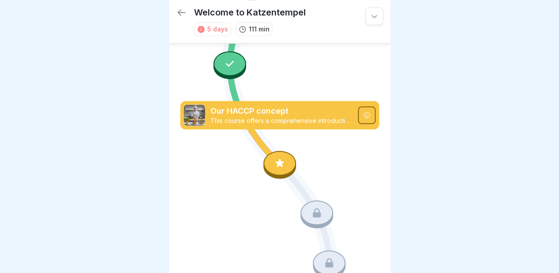
click at [277, 150] on div at bounding box center [279, 162] width 33 height 25
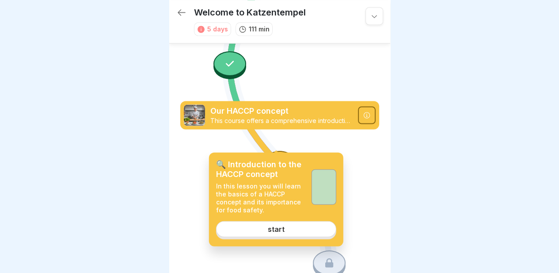
click at [270, 229] on font "start" at bounding box center [276, 229] width 17 height 9
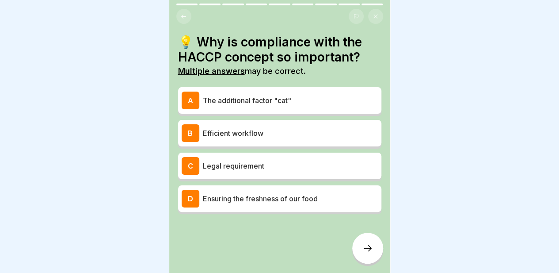
click at [283, 95] on p "The additional factor "cat"" at bounding box center [290, 100] width 175 height 11
